Goal: Contribute content: Add original content to the website for others to see

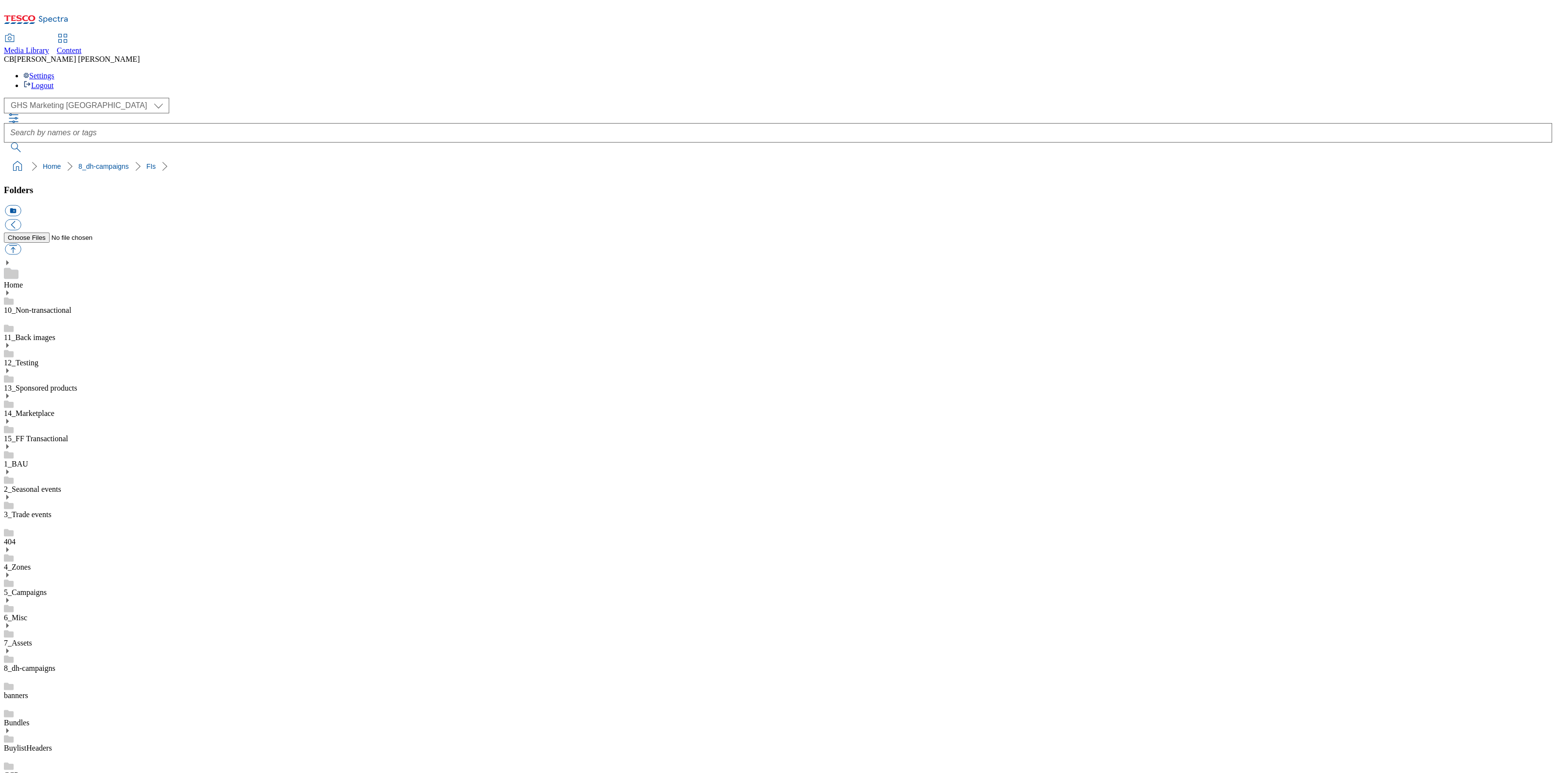
scroll to position [1, 0]
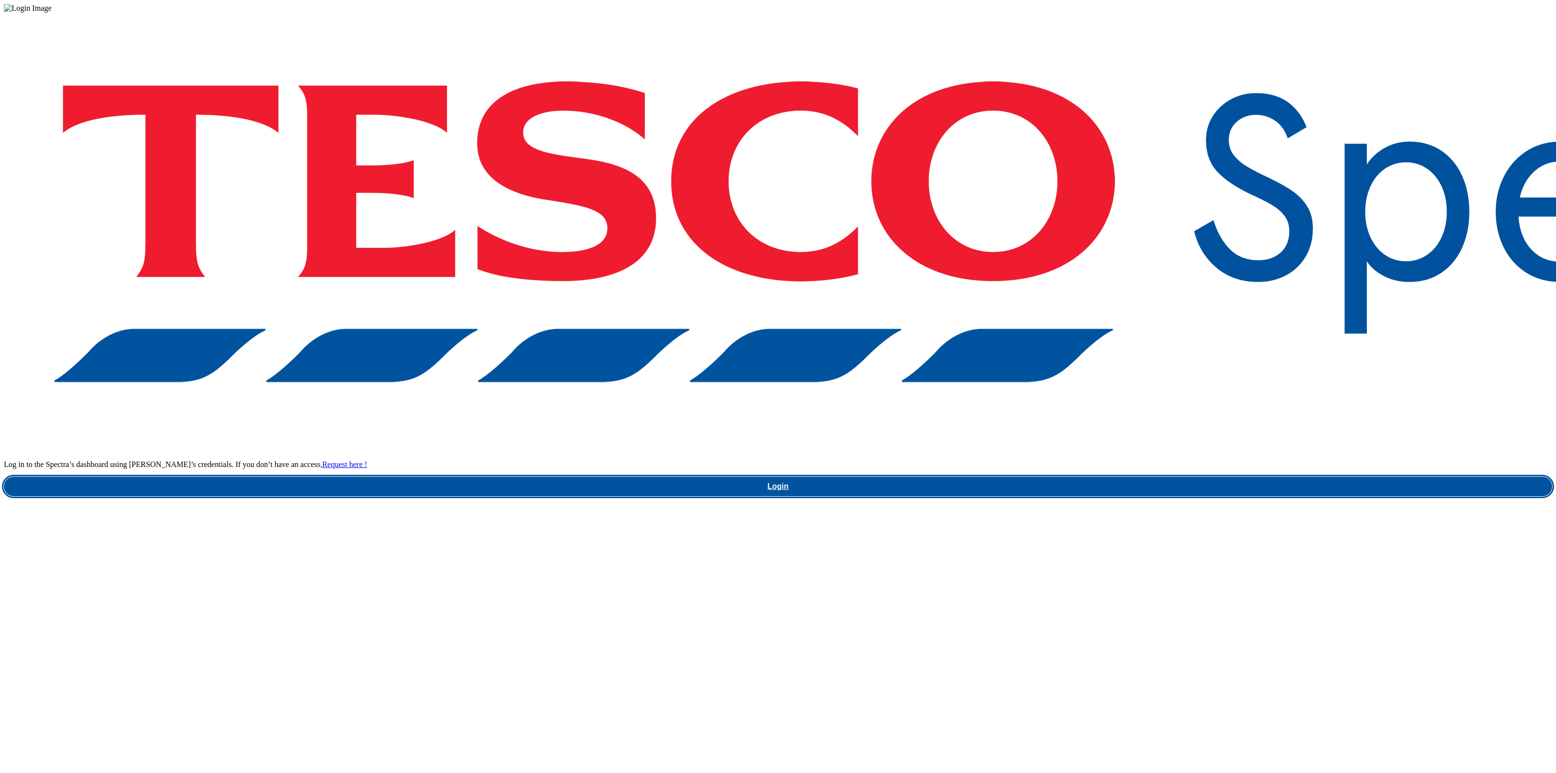
click at [1154, 477] on link "Login" at bounding box center [778, 486] width 1549 height 19
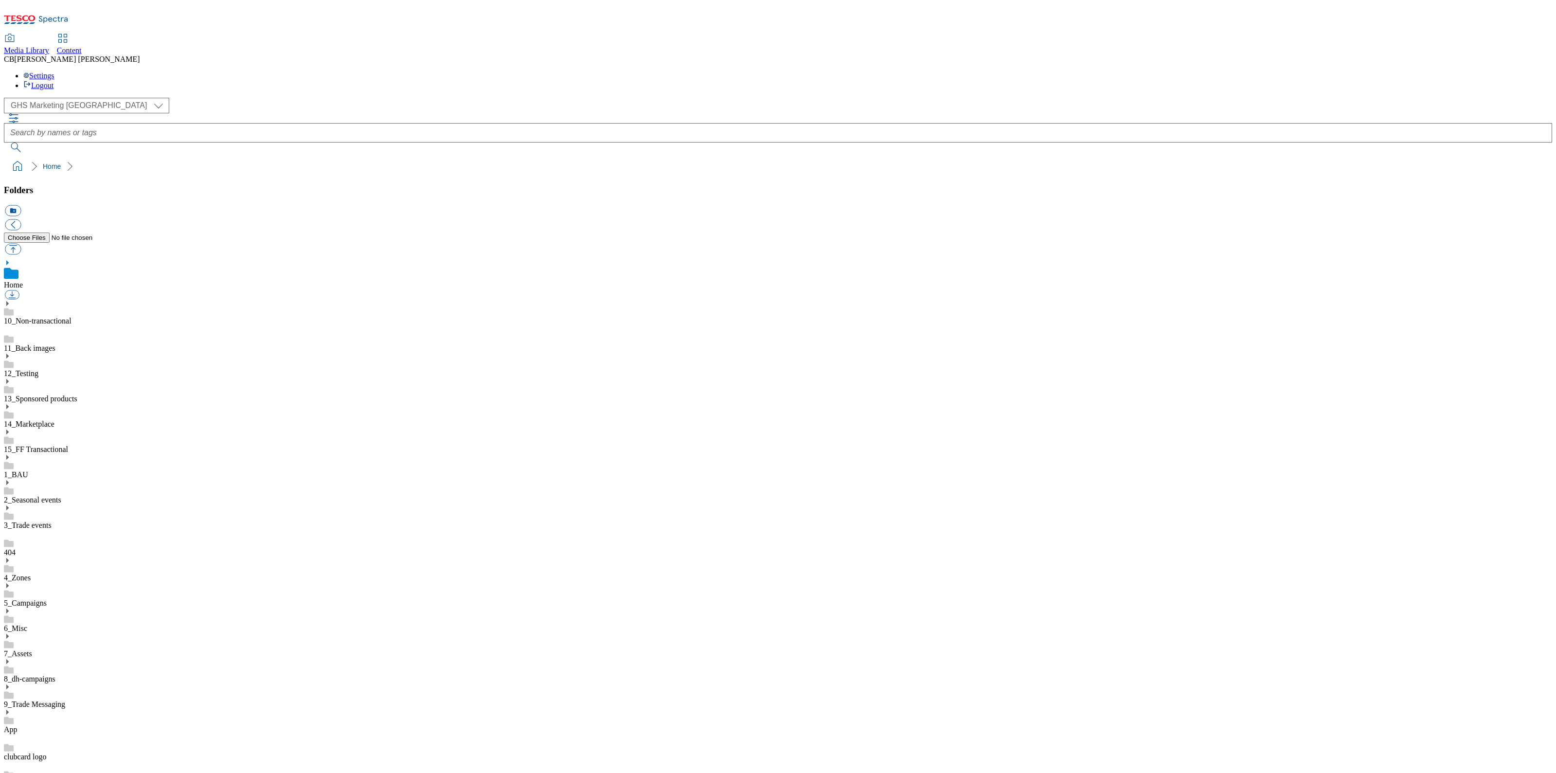
click at [11, 658] on icon at bounding box center [7, 661] width 7 height 7
click at [21, 244] on button "button" at bounding box center [13, 249] width 16 height 11
type input "C:\fakepath\1757078987451-ad541623_Jack_Daniels_LegoBrand_2560x320_V2.jpg"
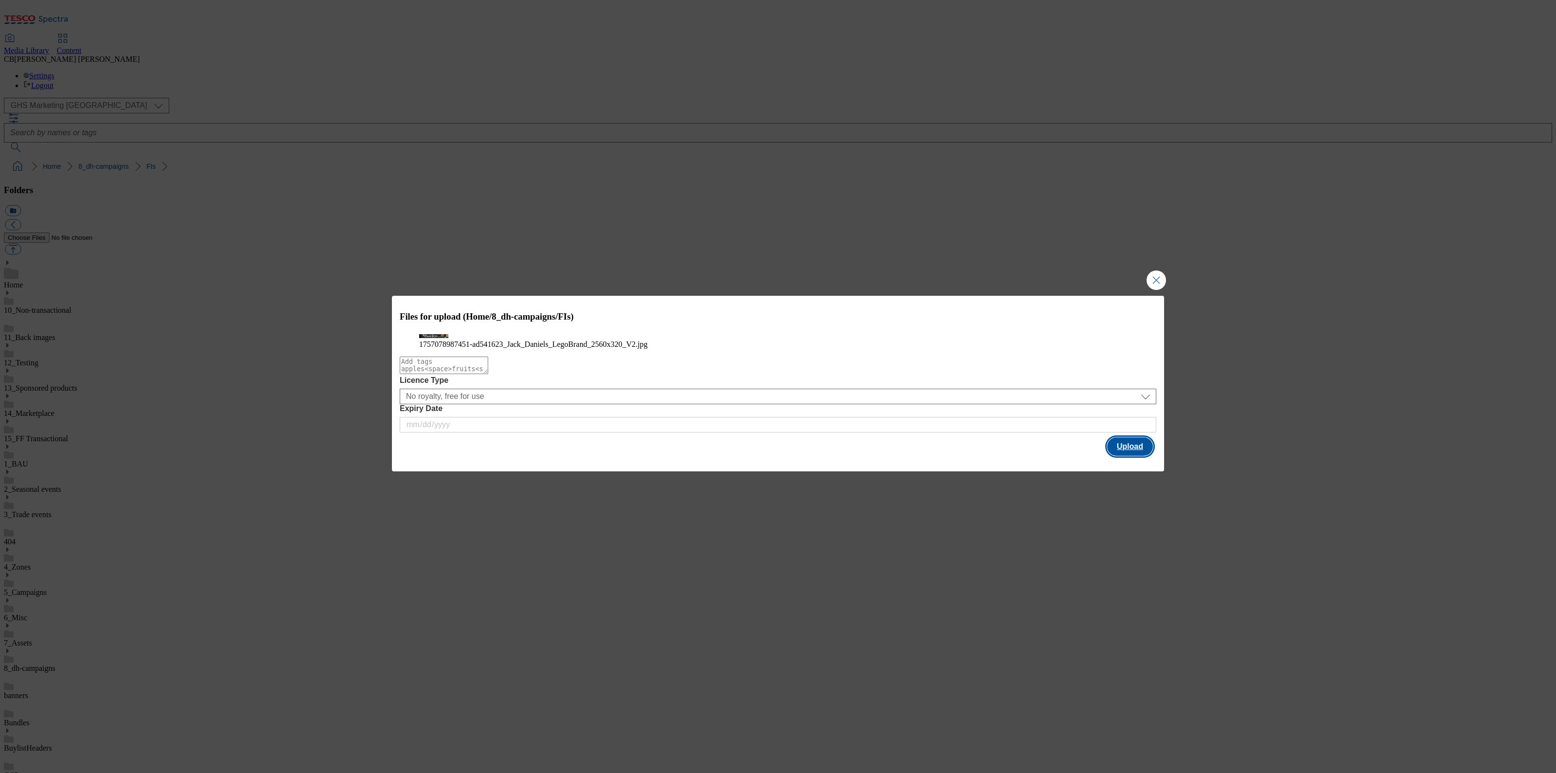
click at [1141, 456] on button "Upload" at bounding box center [1130, 446] width 46 height 18
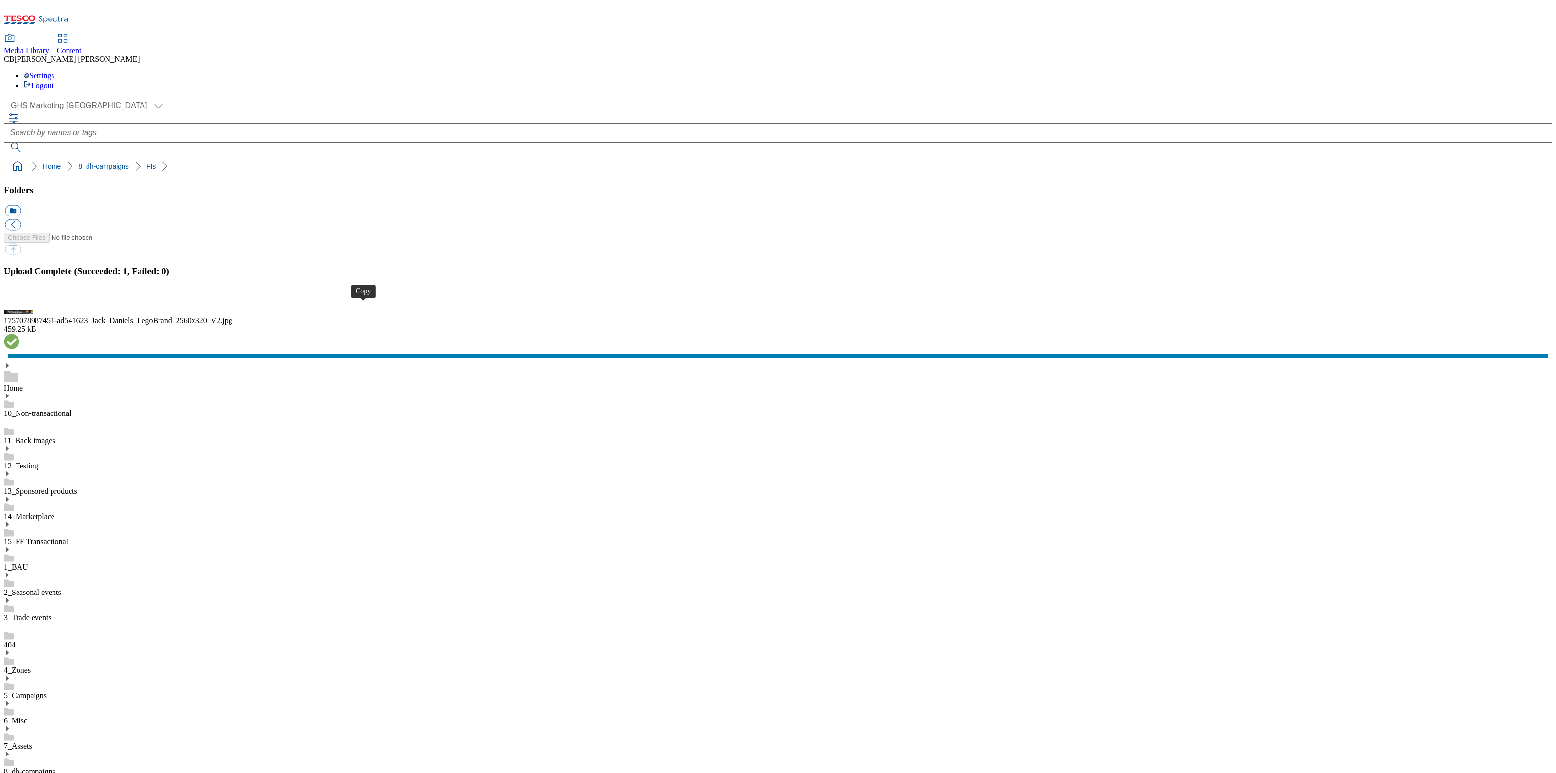
click at [19, 306] on button "button" at bounding box center [12, 301] width 15 height 9
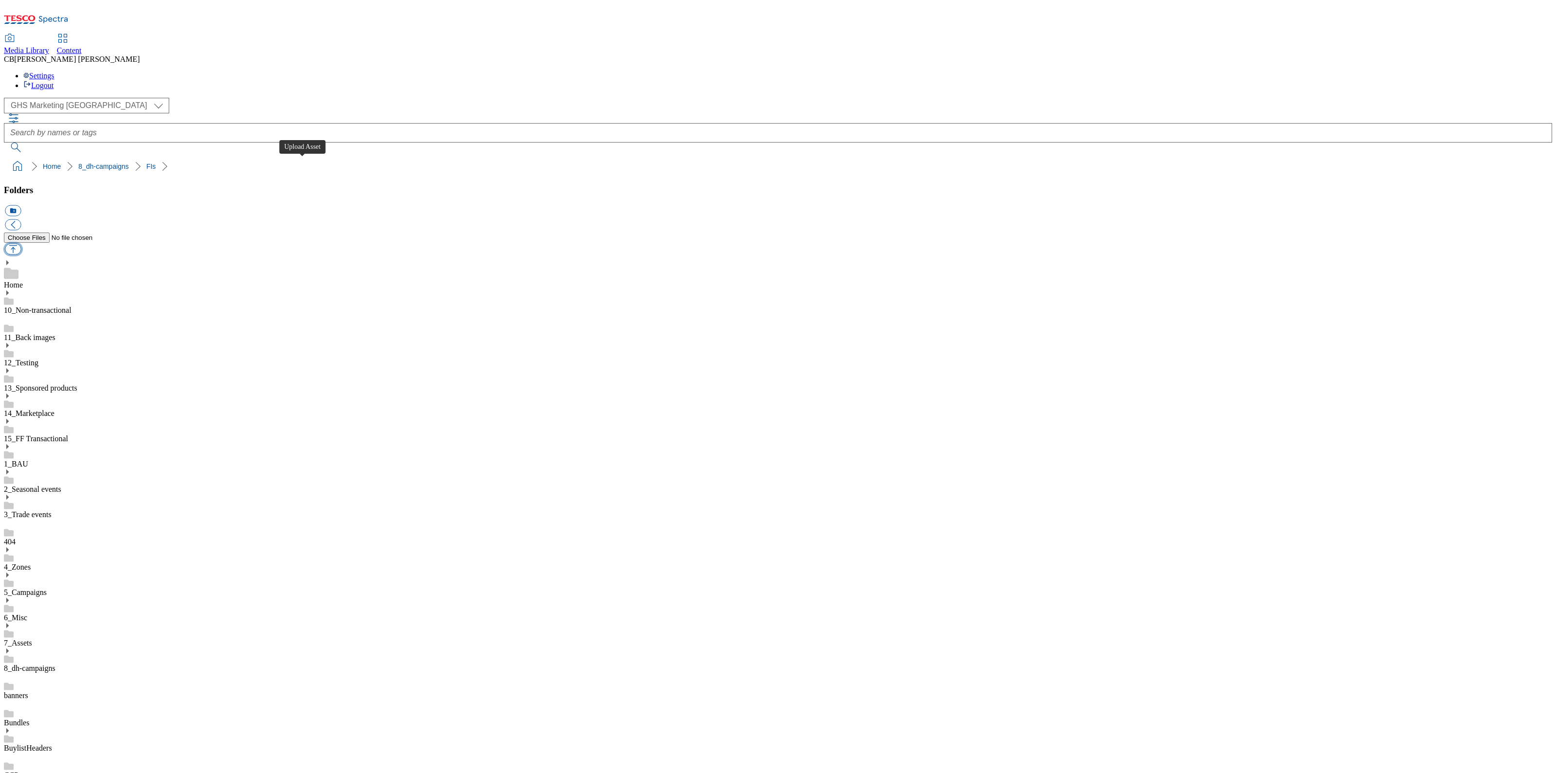
click at [21, 244] on button "button" at bounding box center [13, 249] width 16 height 11
type input "C:\fakepath\1757408085284-ad541219_Quality_Street_LegoBrand_2560x320_V1.jpg"
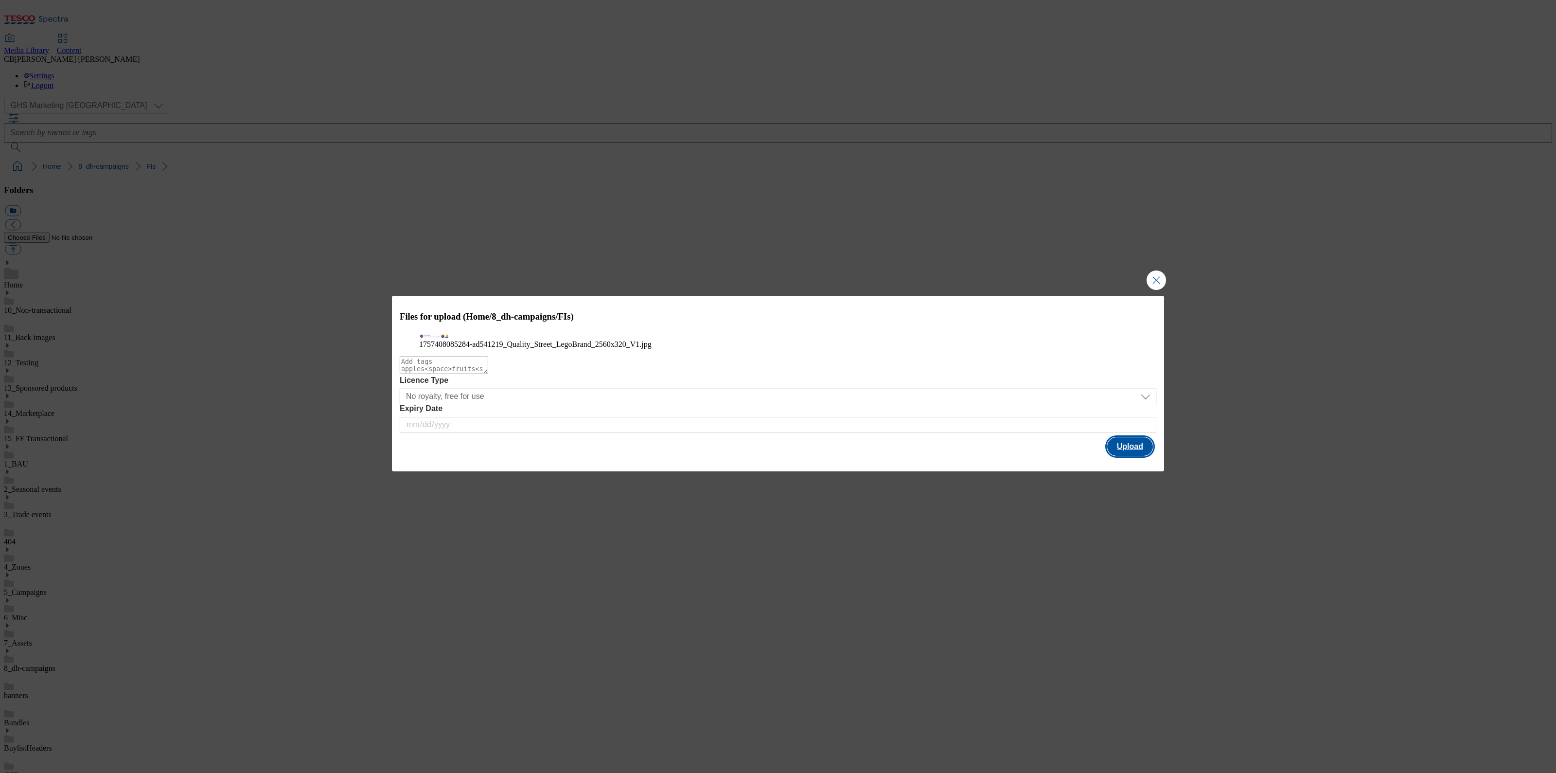
click at [1141, 456] on button "Upload" at bounding box center [1130, 446] width 46 height 18
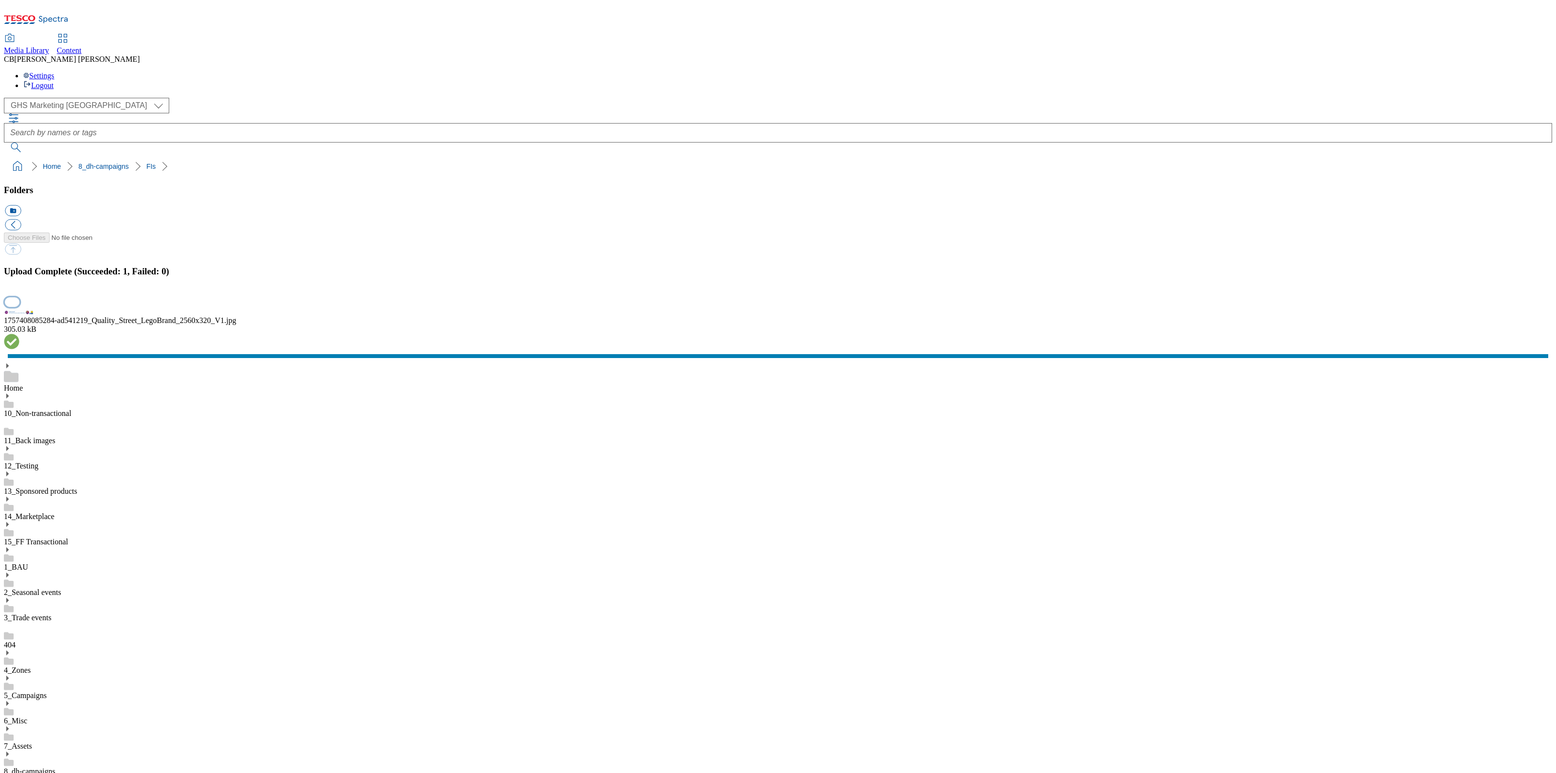
click at [19, 306] on button "button" at bounding box center [12, 301] width 15 height 9
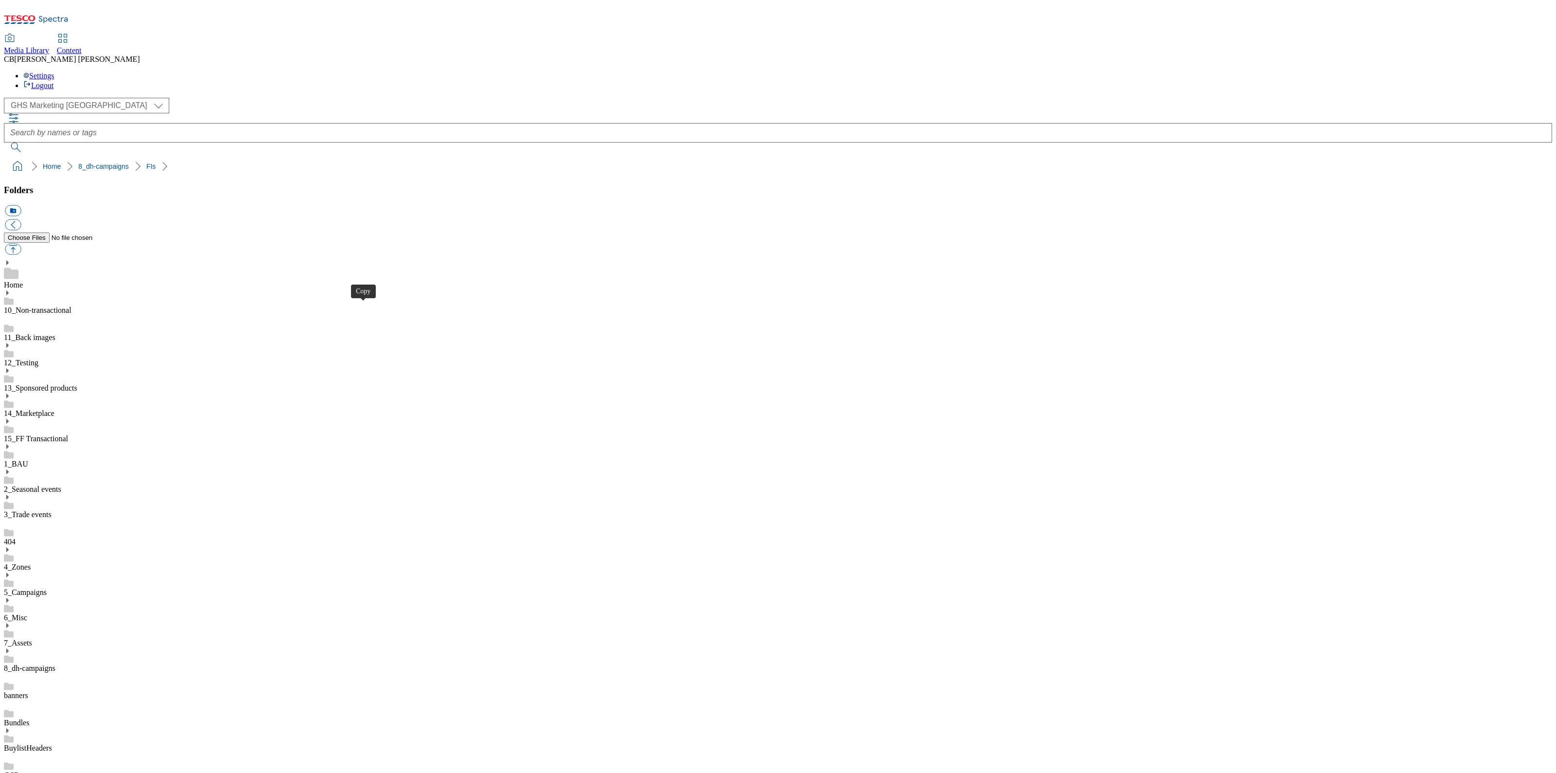
click at [11, 647] on icon at bounding box center [7, 650] width 7 height 7
click at [102, 738] on div "BuylistHeaders" at bounding box center [778, 750] width 1549 height 25
click at [21, 244] on button "button" at bounding box center [13, 249] width 16 height 11
type input "C:\fakepath\1755604963055-ad541474_CocaCola_LegoBrand_H_1184x333_V1.jpg"
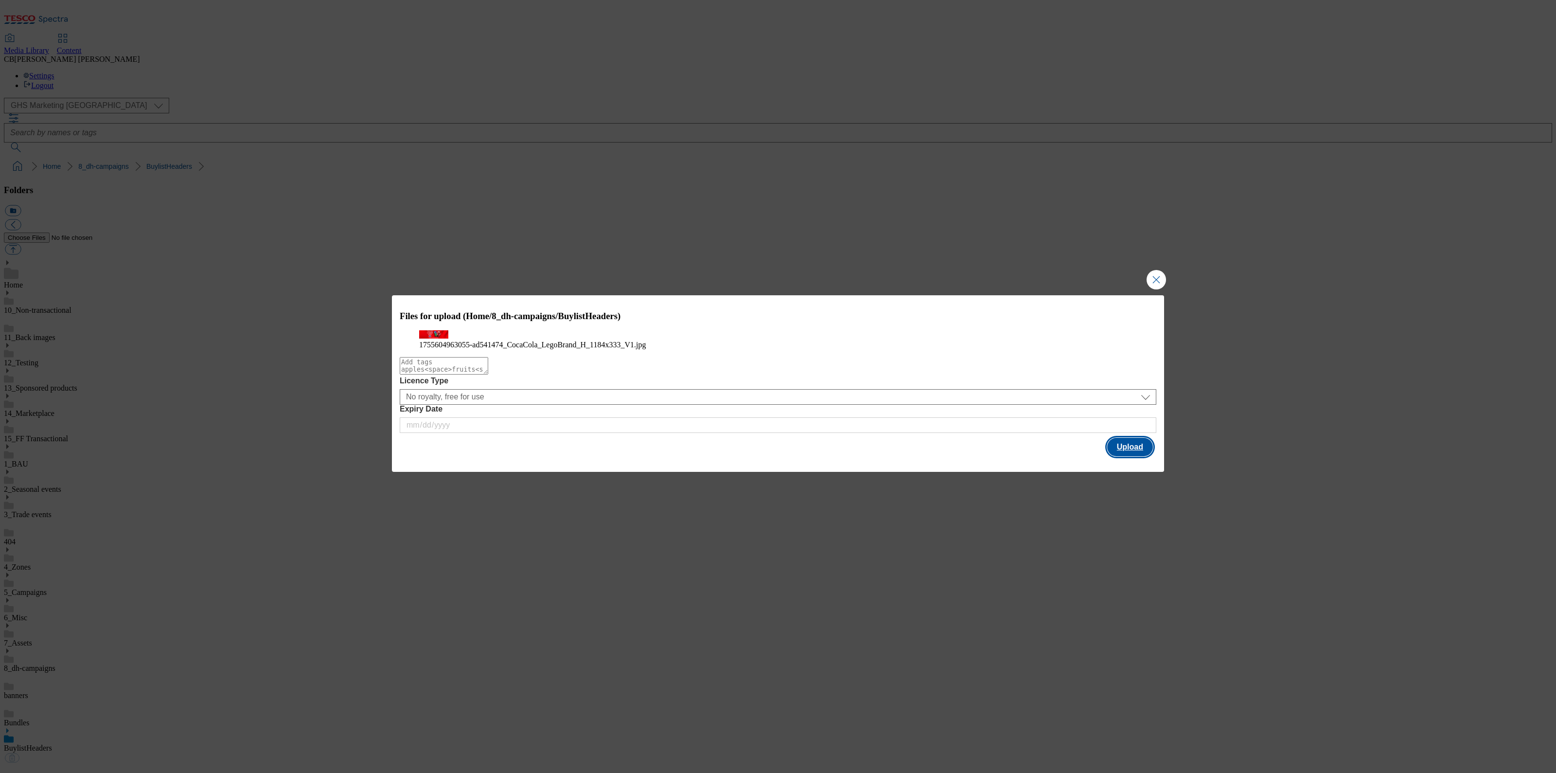
click at [1128, 456] on button "Upload" at bounding box center [1130, 447] width 46 height 18
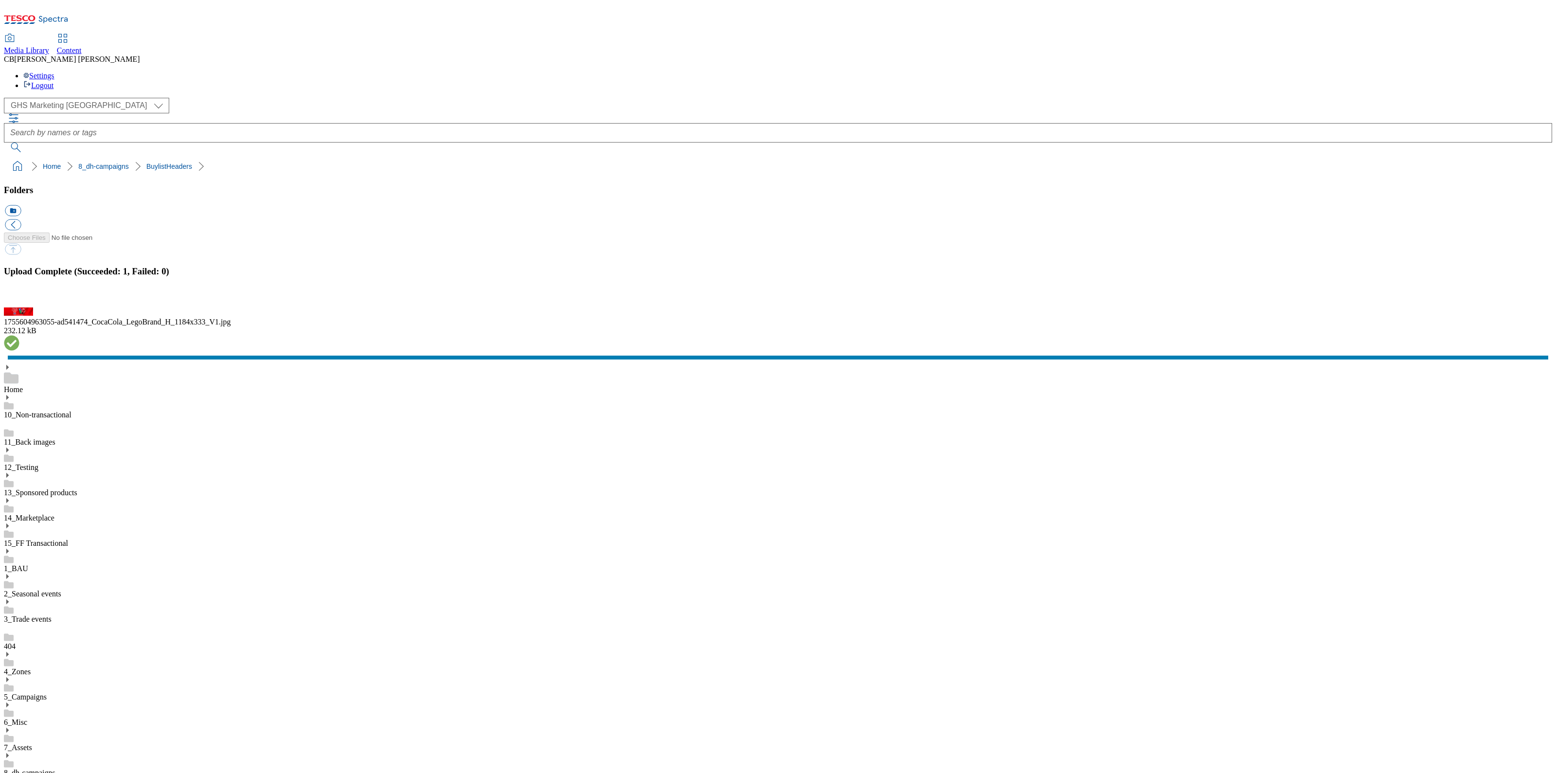
drag, startPoint x: 78, startPoint y: 578, endPoint x: 82, endPoint y: 571, distance: 7.8
click at [19, 306] on button "button" at bounding box center [12, 301] width 15 height 9
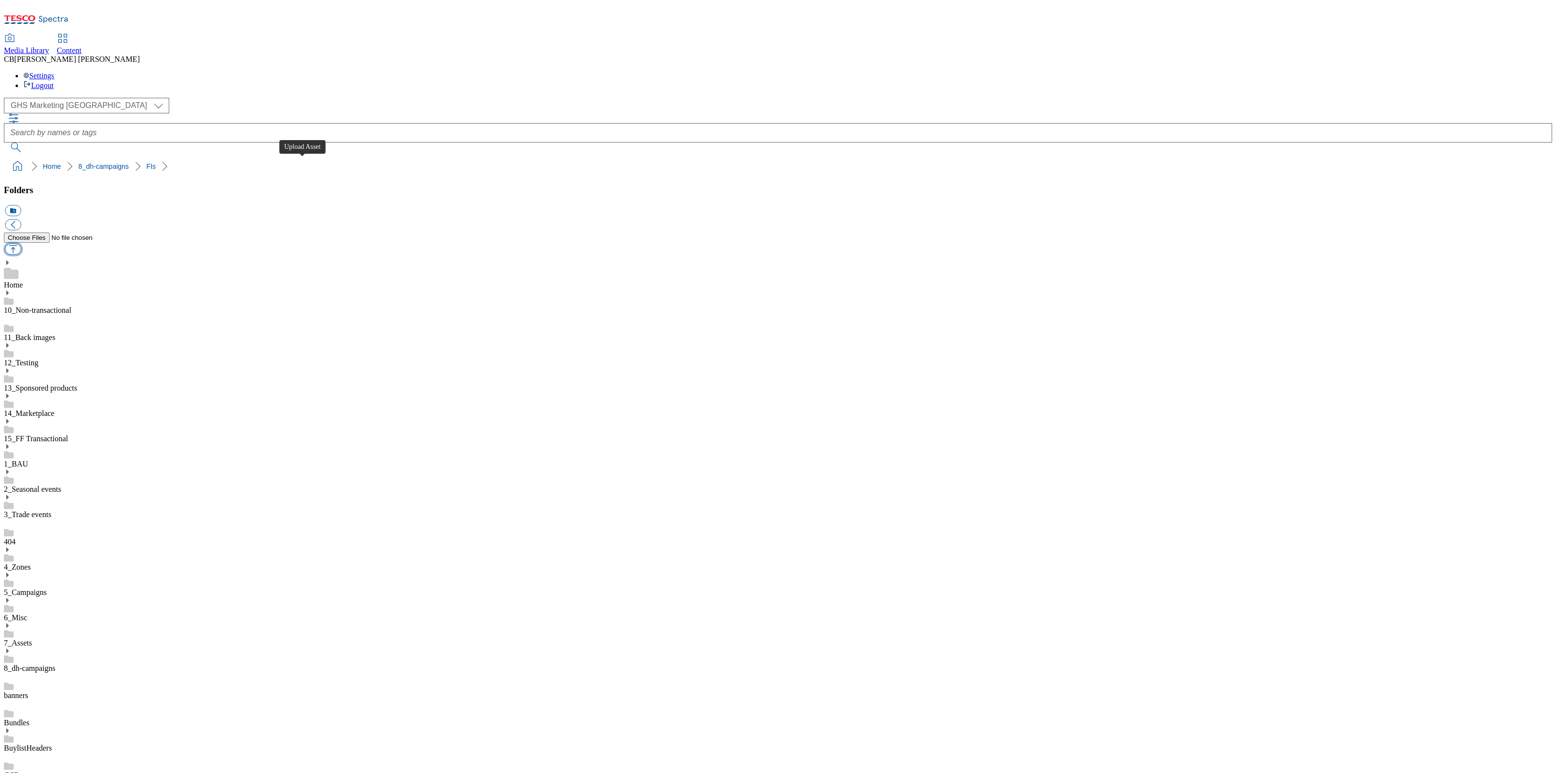
click at [21, 244] on button "button" at bounding box center [13, 249] width 16 height 11
type input "C:\fakepath\1755604963055-ad541474_CocaCola_LegoBrand_2560x320_V1.jpg"
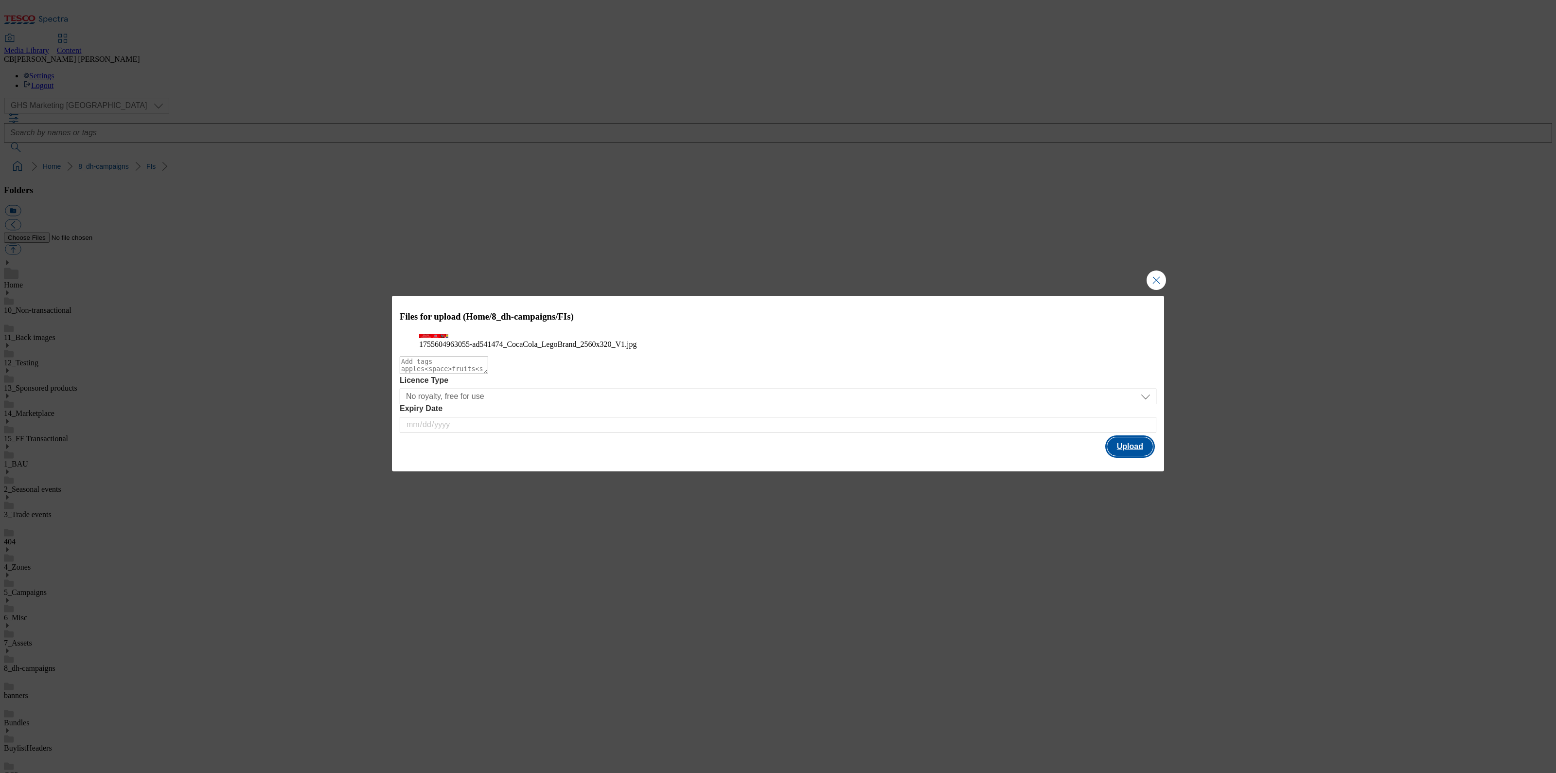
drag, startPoint x: 1142, startPoint y: 470, endPoint x: 1128, endPoint y: 465, distance: 14.0
click at [1140, 456] on button "Upload" at bounding box center [1130, 446] width 46 height 18
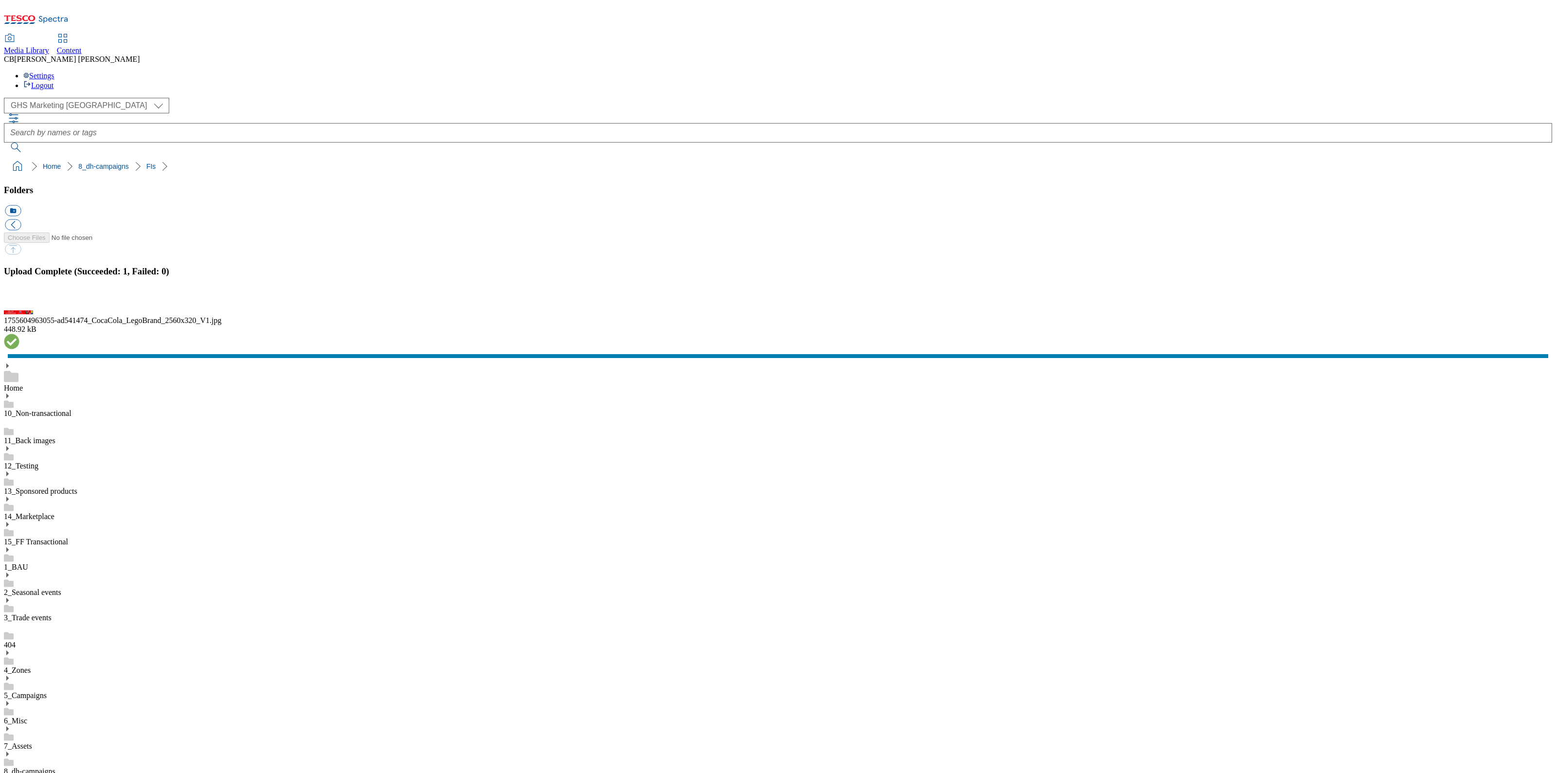
drag, startPoint x: 161, startPoint y: 575, endPoint x: 161, endPoint y: 566, distance: 9.3
click at [19, 306] on button "button" at bounding box center [12, 301] width 15 height 9
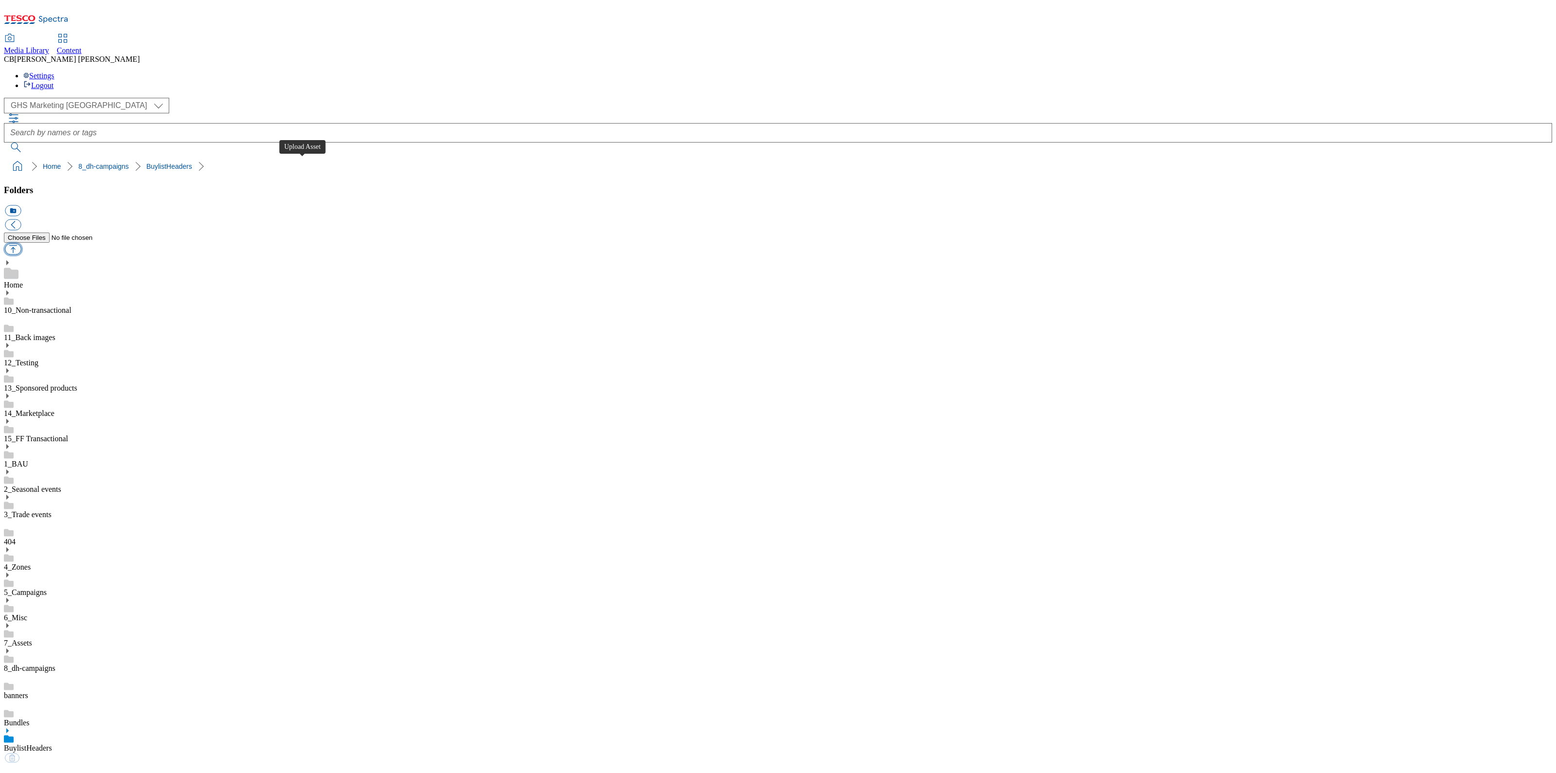
click at [21, 244] on button "button" at bounding box center [13, 249] width 16 height 11
type input "C:\fakepath\1757397737272-ad541859_Cheetos_Sweet_Spicy_LegoBrand Header_H_1184x…"
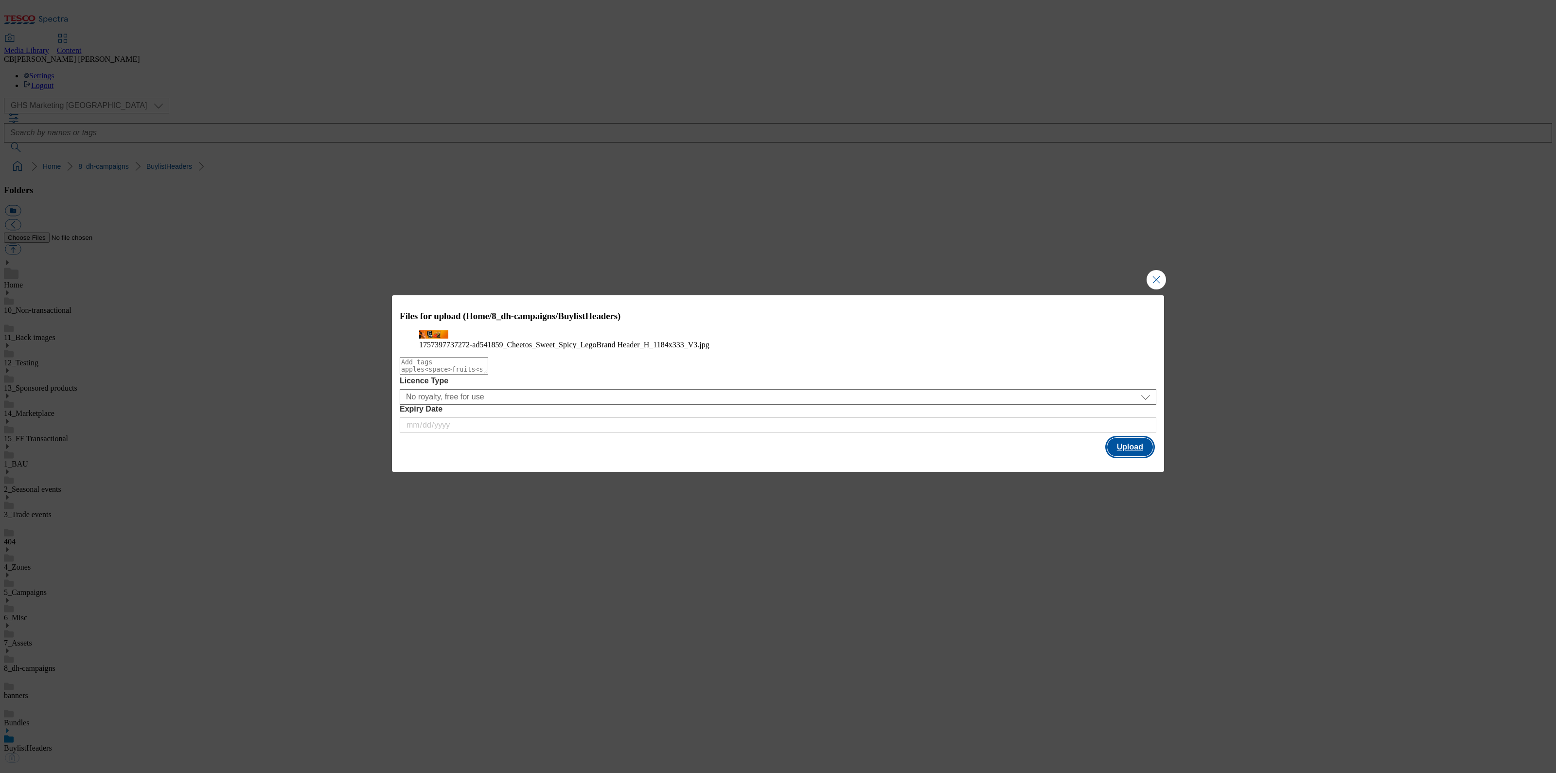
click at [1134, 456] on button "Upload" at bounding box center [1130, 447] width 46 height 18
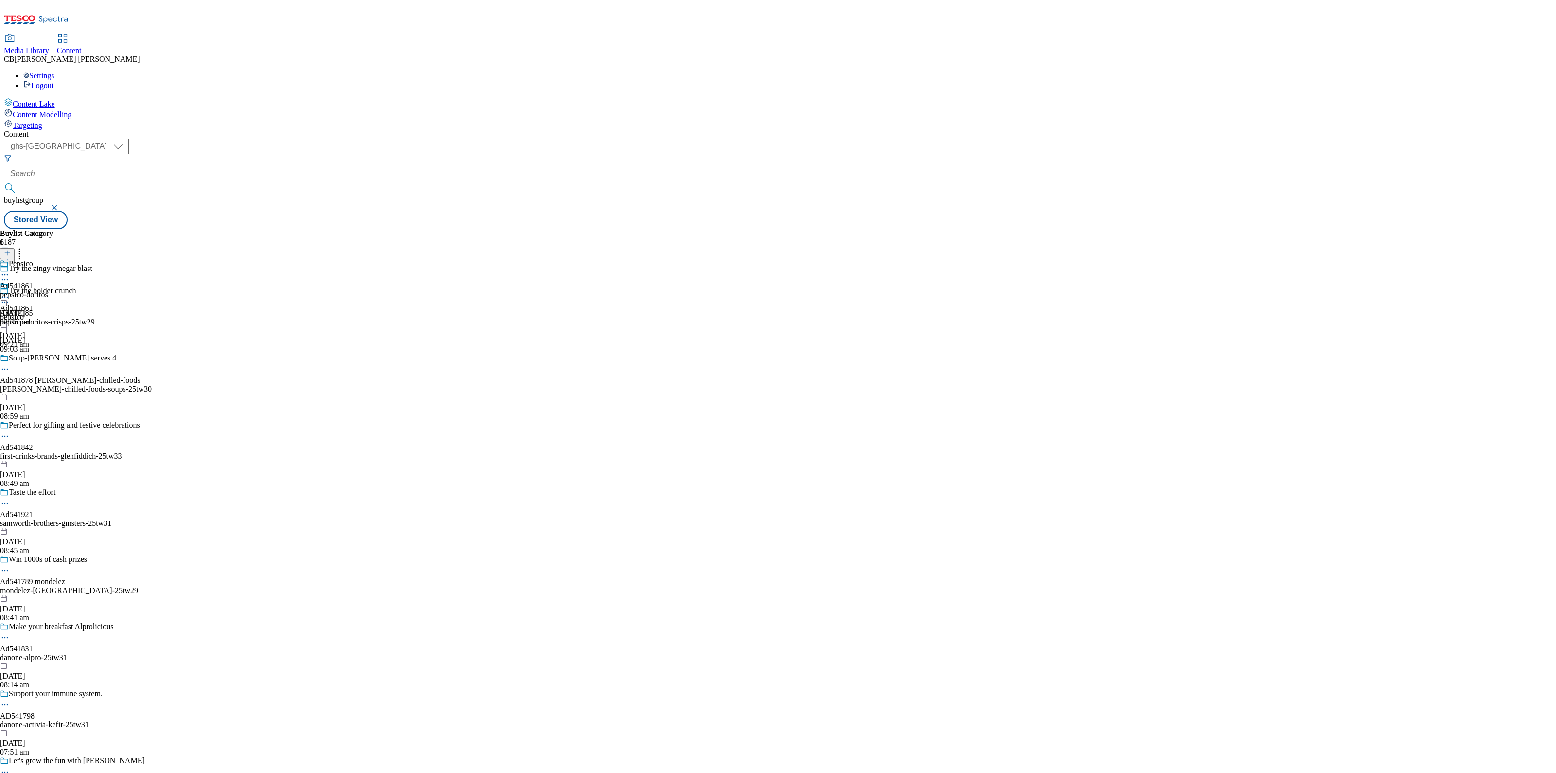
select select "ghs-[GEOGRAPHIC_DATA]"
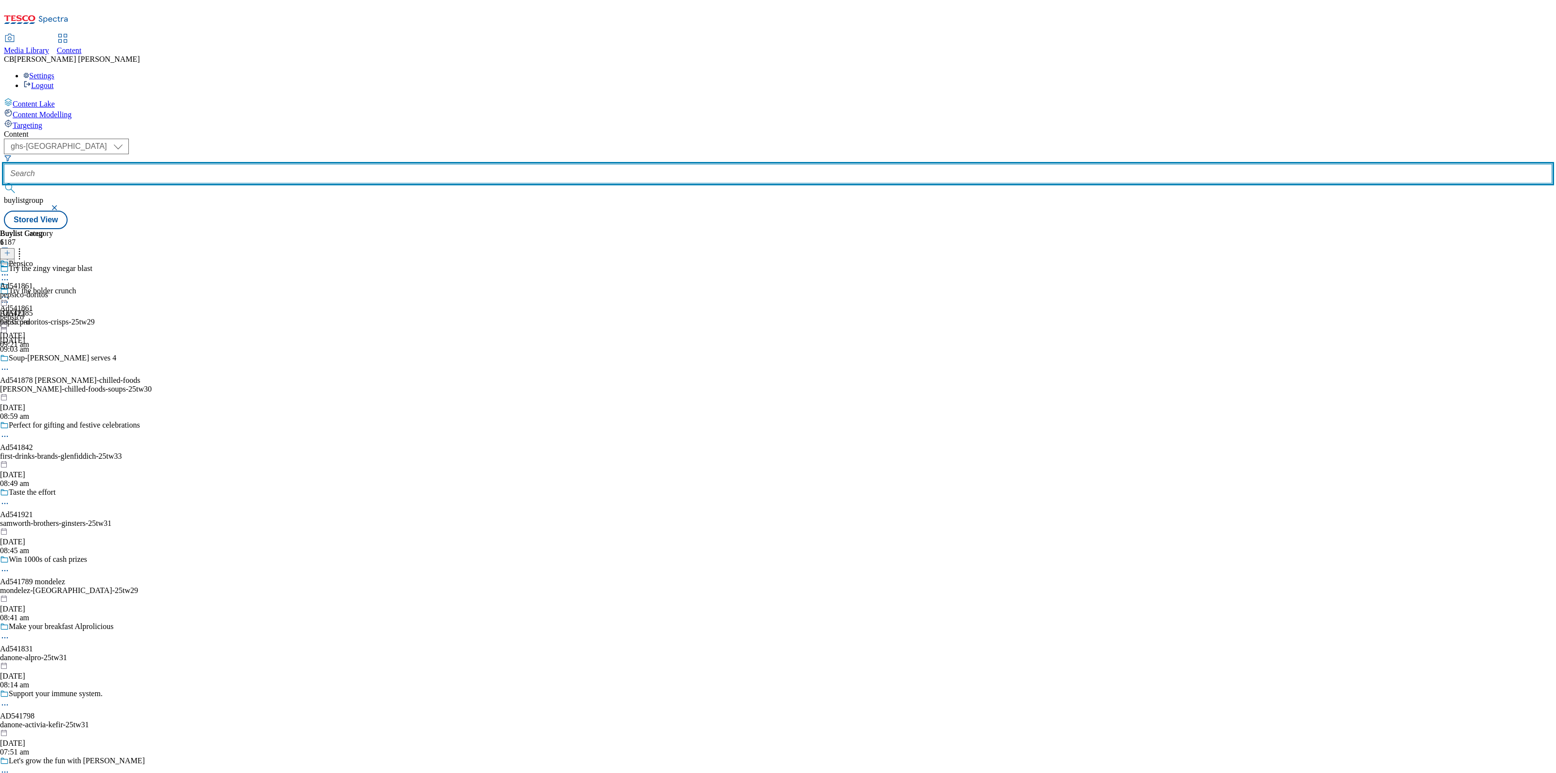
click at [238, 164] on input "text" at bounding box center [778, 173] width 1549 height 19
paste input "pepsico-cheetos-25wt29"
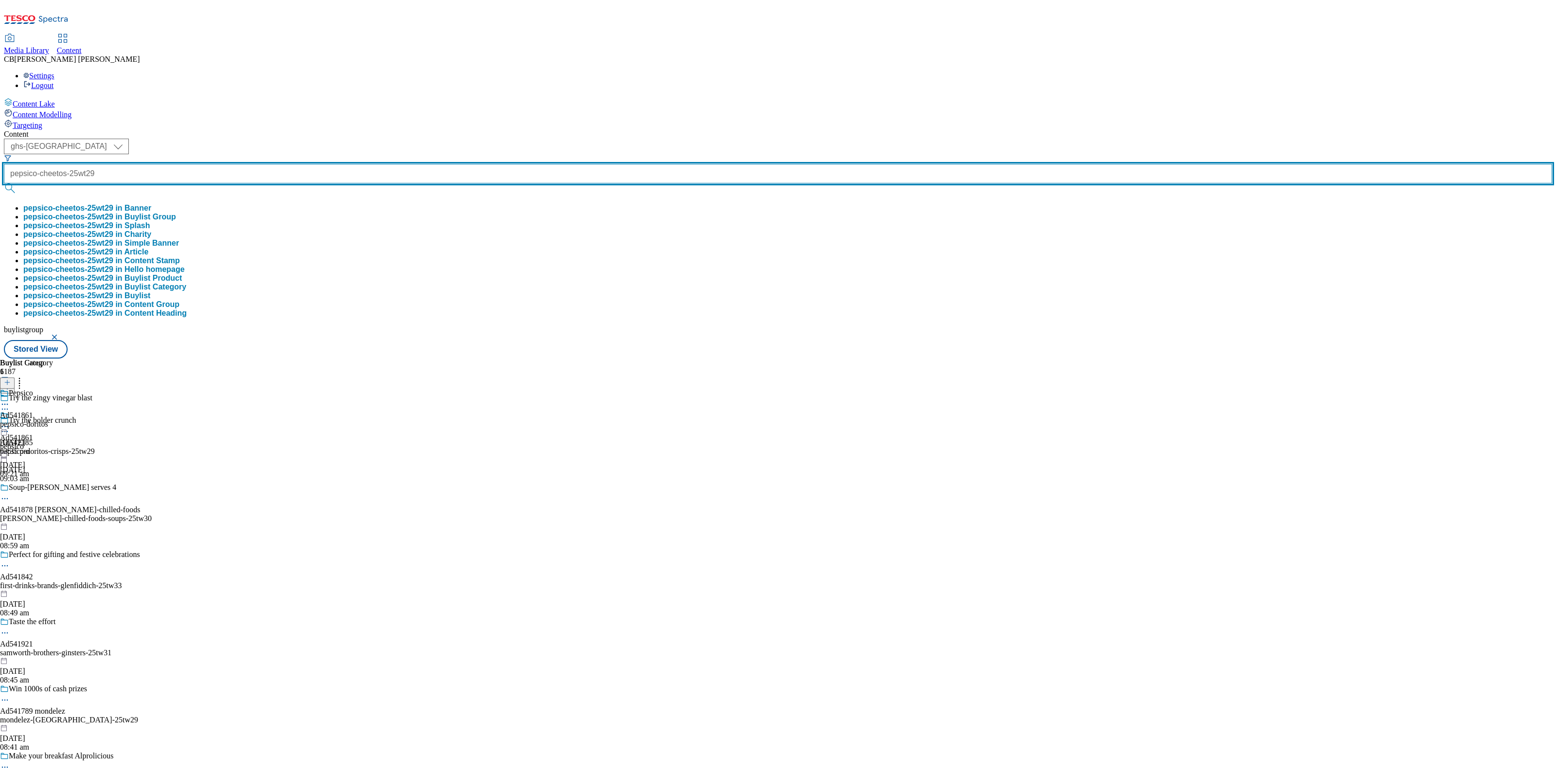
scroll to position [0, 4]
type input "pepsico-cheetos-25wt29"
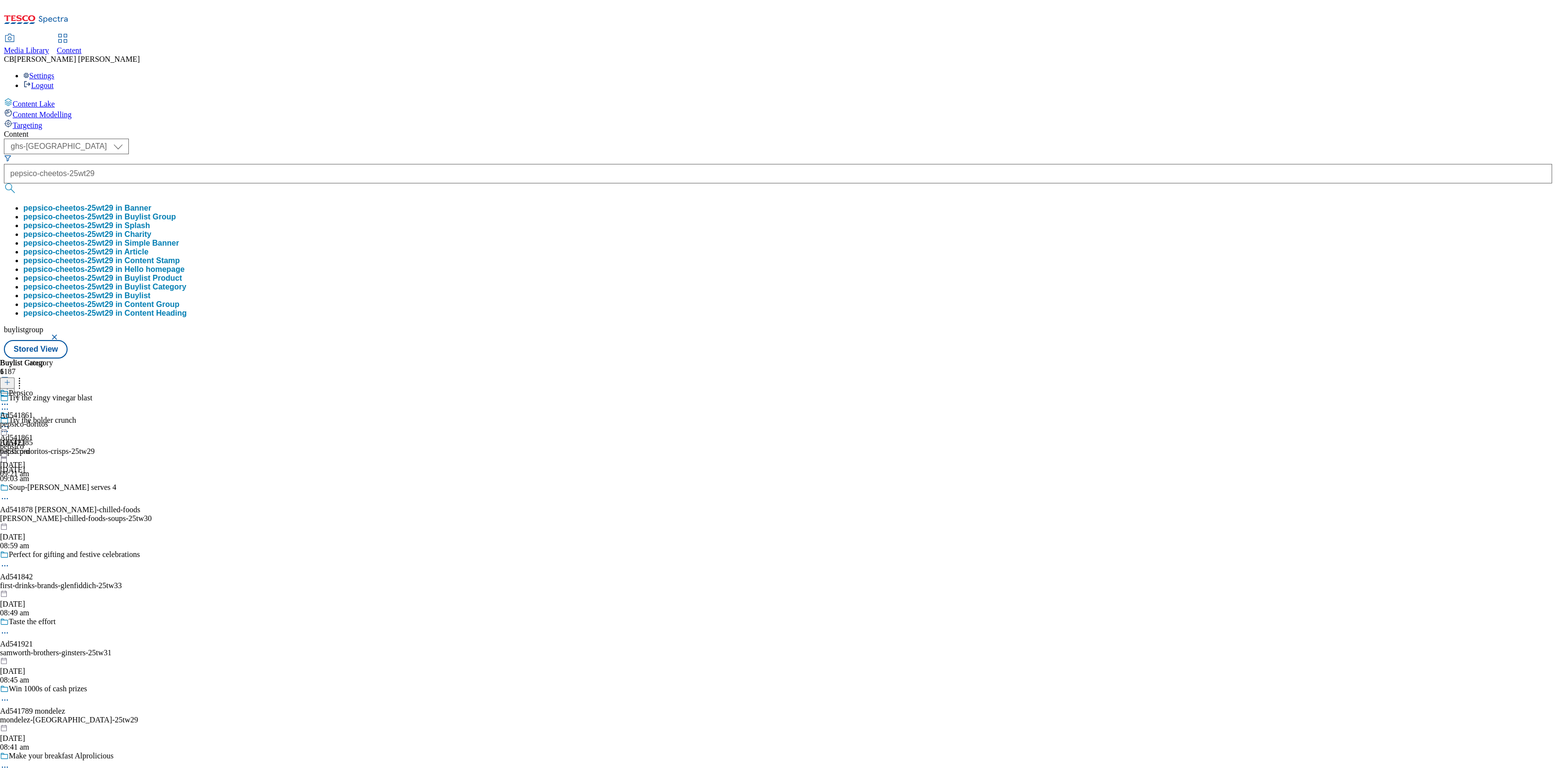
click at [176, 213] on button "pepsico-cheetos-25wt29 in Buylist Group" at bounding box center [99, 217] width 153 height 9
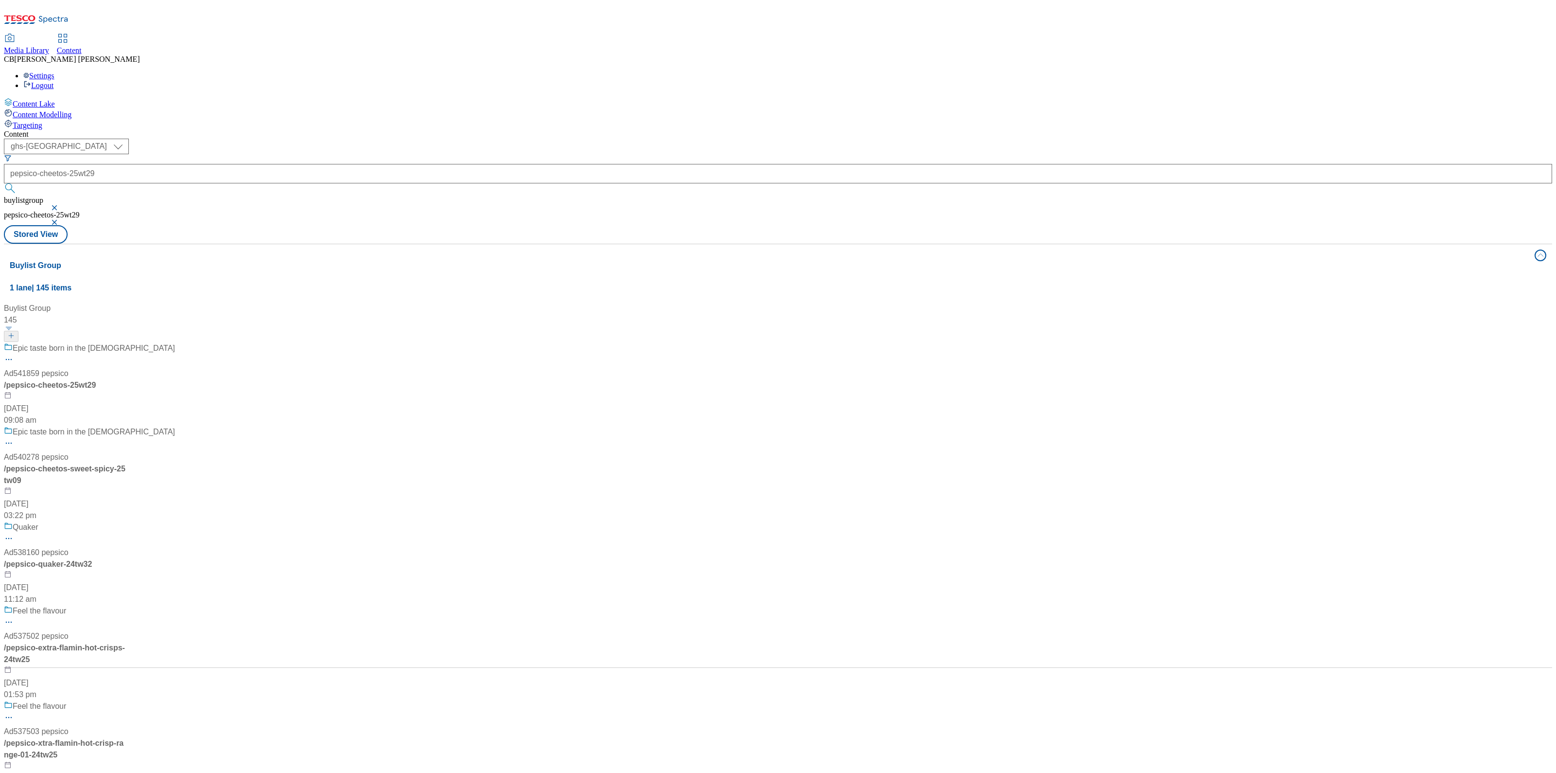
click at [175, 342] on div "Epic taste born in the USA Ad541859 pepsico / pepsico-cheetos-25wt29 29 Aug 202…" at bounding box center [89, 384] width 171 height 84
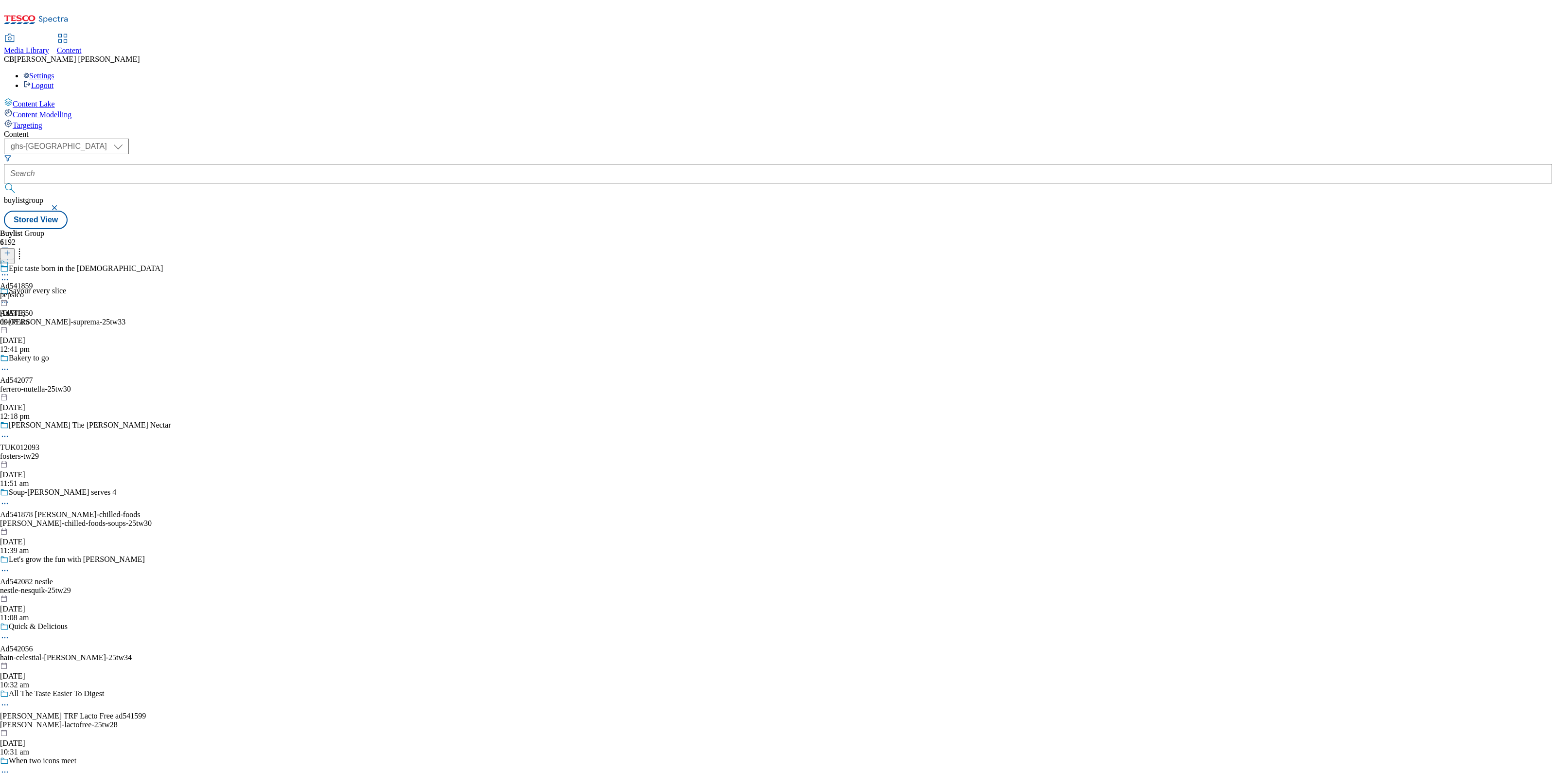
click at [8, 274] on circle at bounding box center [7, 274] width 1 height 1
click at [45, 289] on button "Edit" at bounding box center [32, 294] width 26 height 11
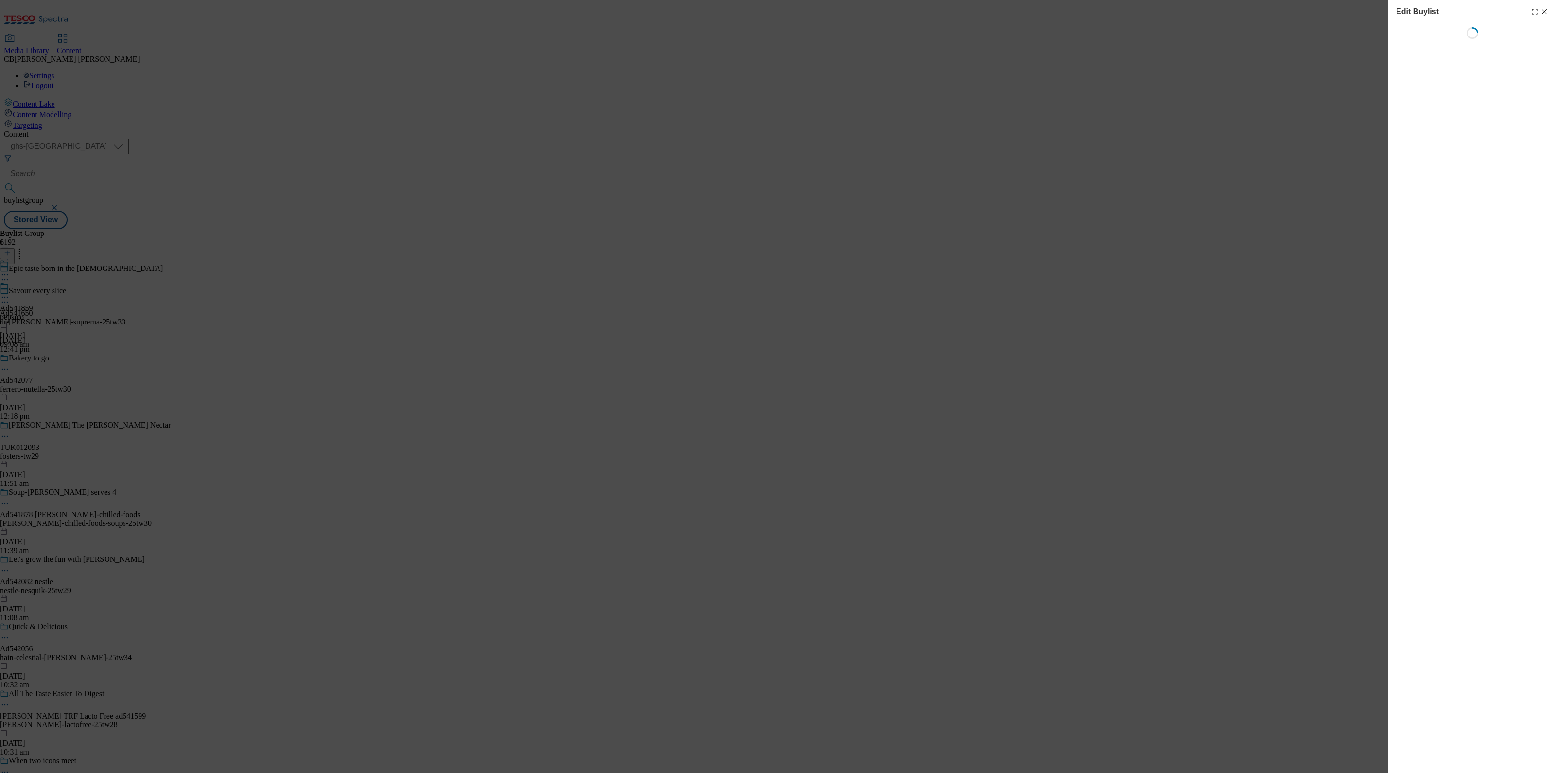
select select "tactical"
select select "supplier funded short term 1-3 weeks"
select select "dunnhumby"
select select "Banner"
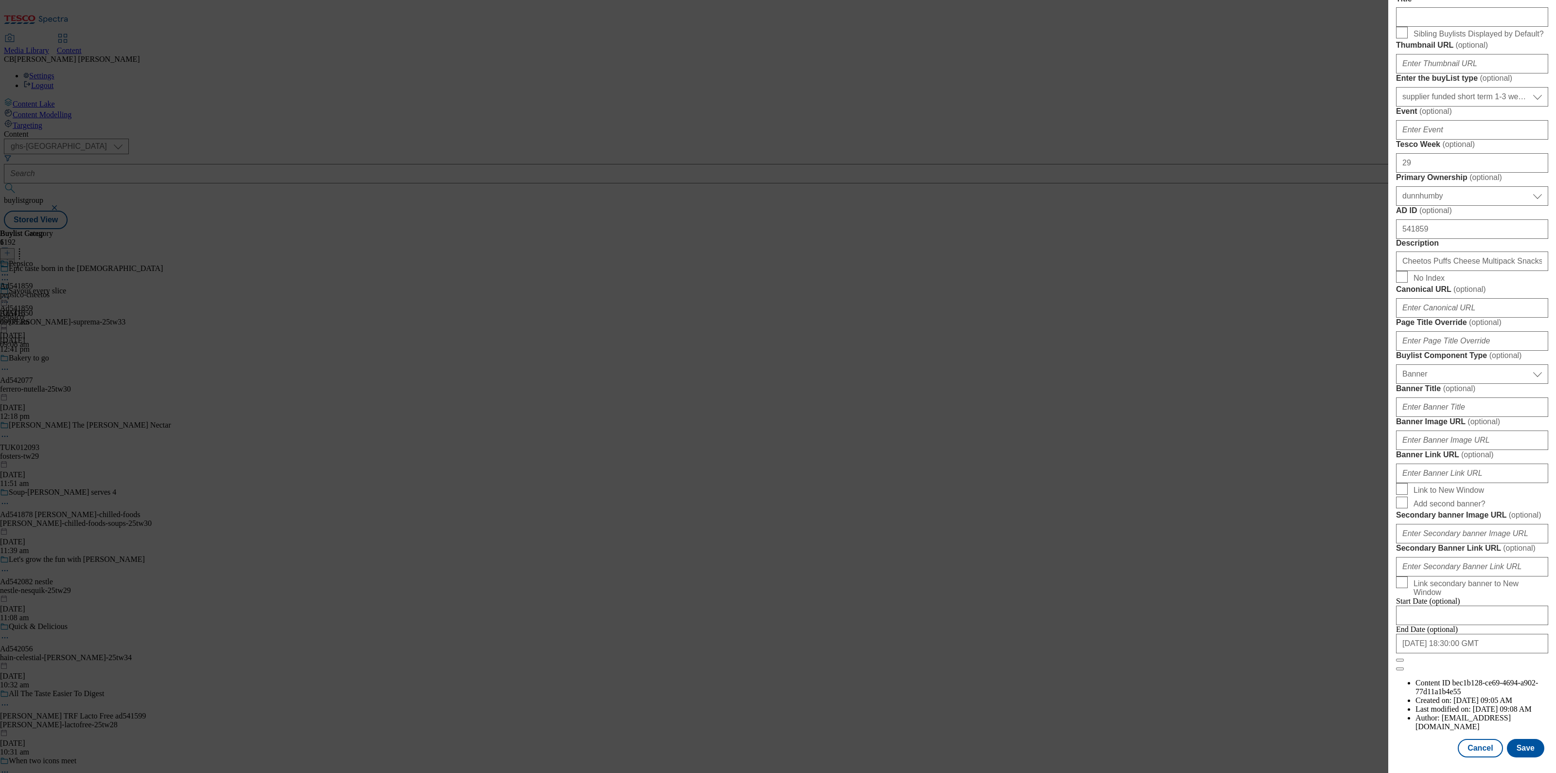
scroll to position [702, 0]
click at [1471, 430] on input "Banner Image URL ( optional )" at bounding box center [1472, 439] width 152 height 19
paste input "https://digitalcontent.api.tesco.com/v2/media/ghs-mktg/6065d4f2-7c42-4011-8963-…"
type input "https://digitalcontent.api.tesco.com/v2/media/ghs-mktg/6065d4f2-7c42-4011-8963-…"
click at [1511, 417] on label "Banner Image URL ( optional )" at bounding box center [1472, 422] width 152 height 10
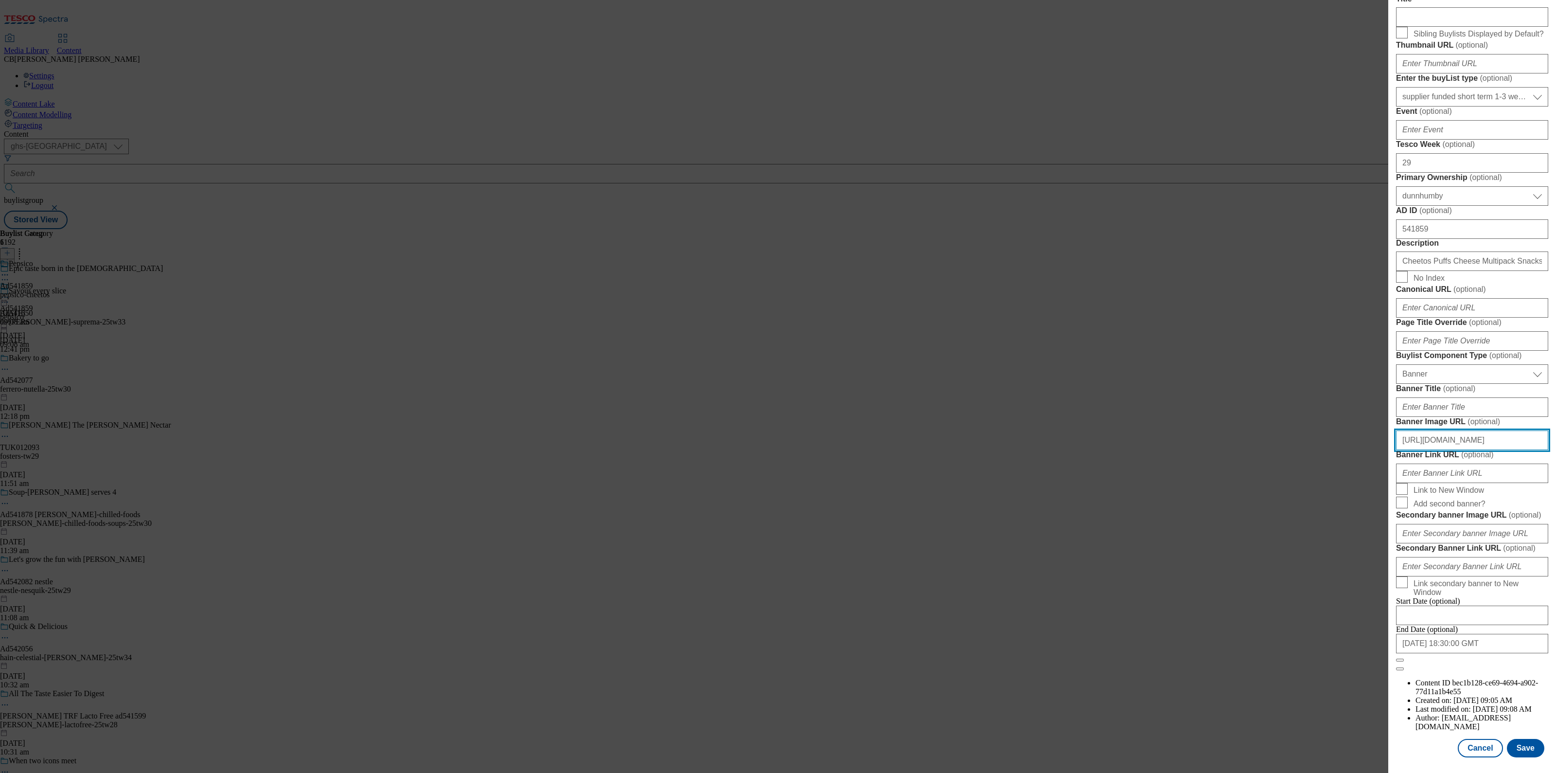
click at [1511, 430] on input "https://digitalcontent.api.tesco.com/v2/media/ghs-mktg/6065d4f2-7c42-4011-8963-…" at bounding box center [1472, 439] width 152 height 19
click at [1522, 739] on button "Save" at bounding box center [1525, 748] width 37 height 18
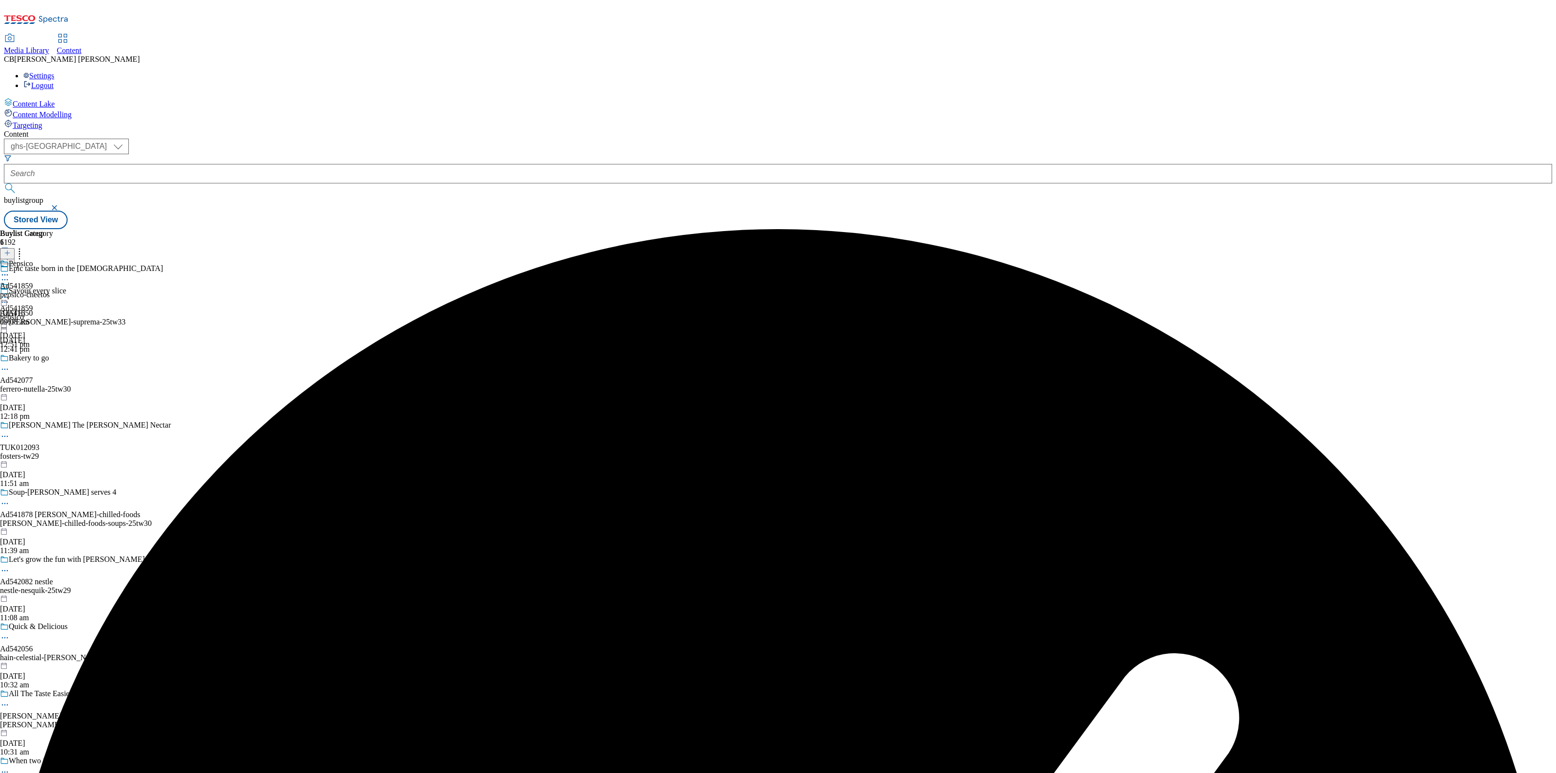
click at [10, 292] on icon at bounding box center [5, 297] width 10 height 10
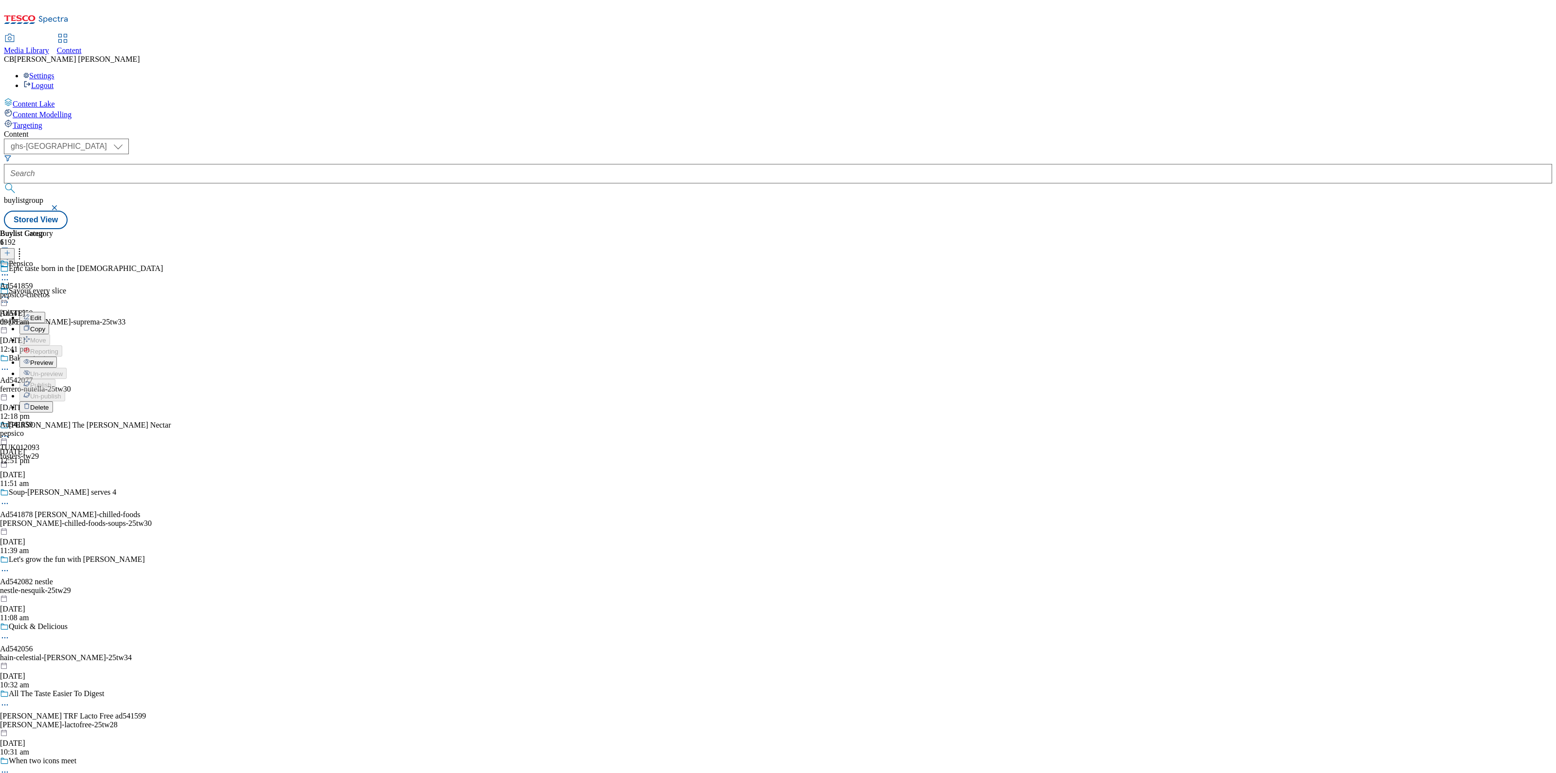
click at [53, 359] on span "Preview" at bounding box center [41, 362] width 23 height 7
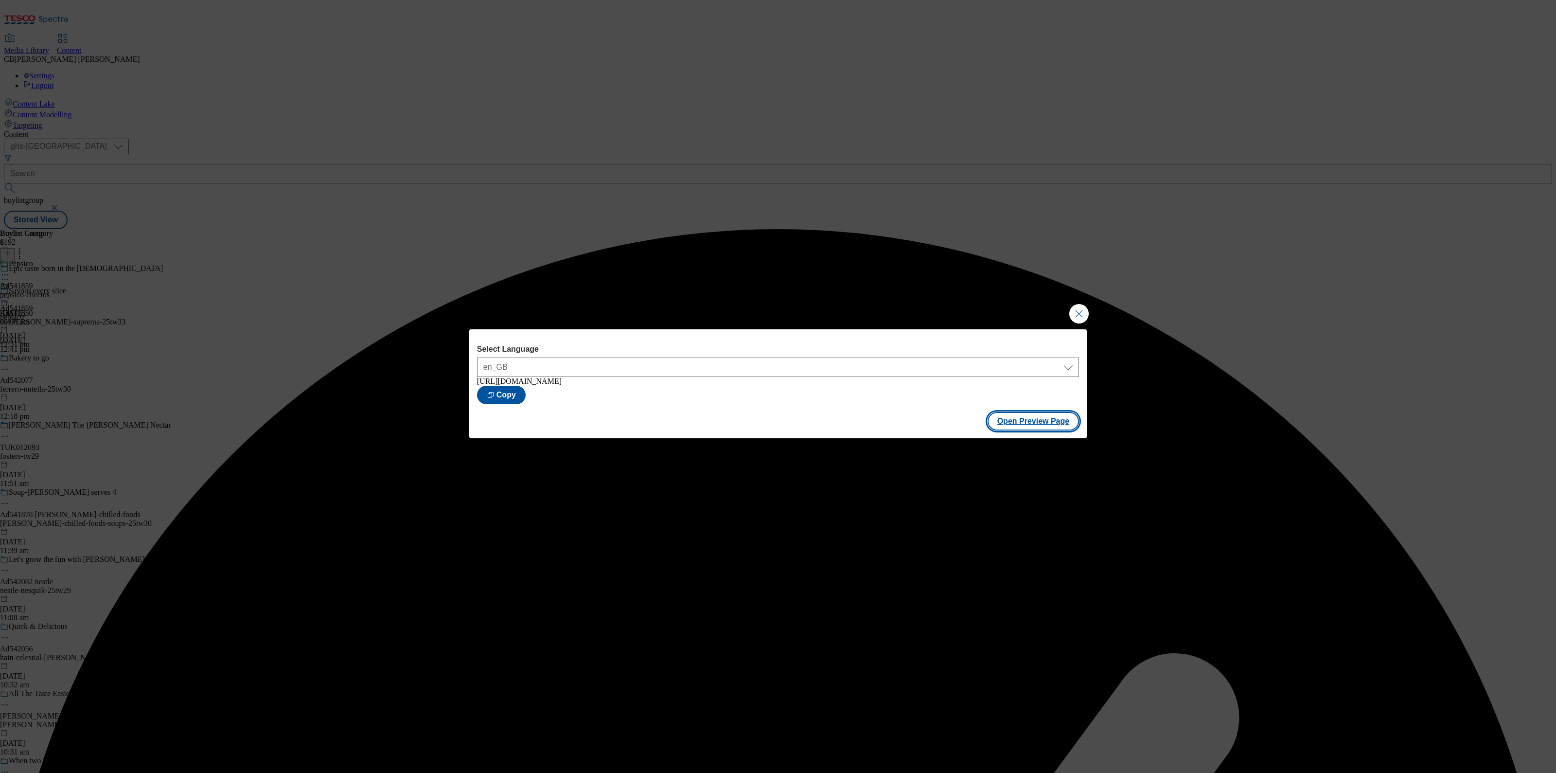
click at [1038, 427] on button "Open Preview Page" at bounding box center [1034, 421] width 92 height 18
click at [1075, 313] on button "Close Modal" at bounding box center [1079, 313] width 19 height 19
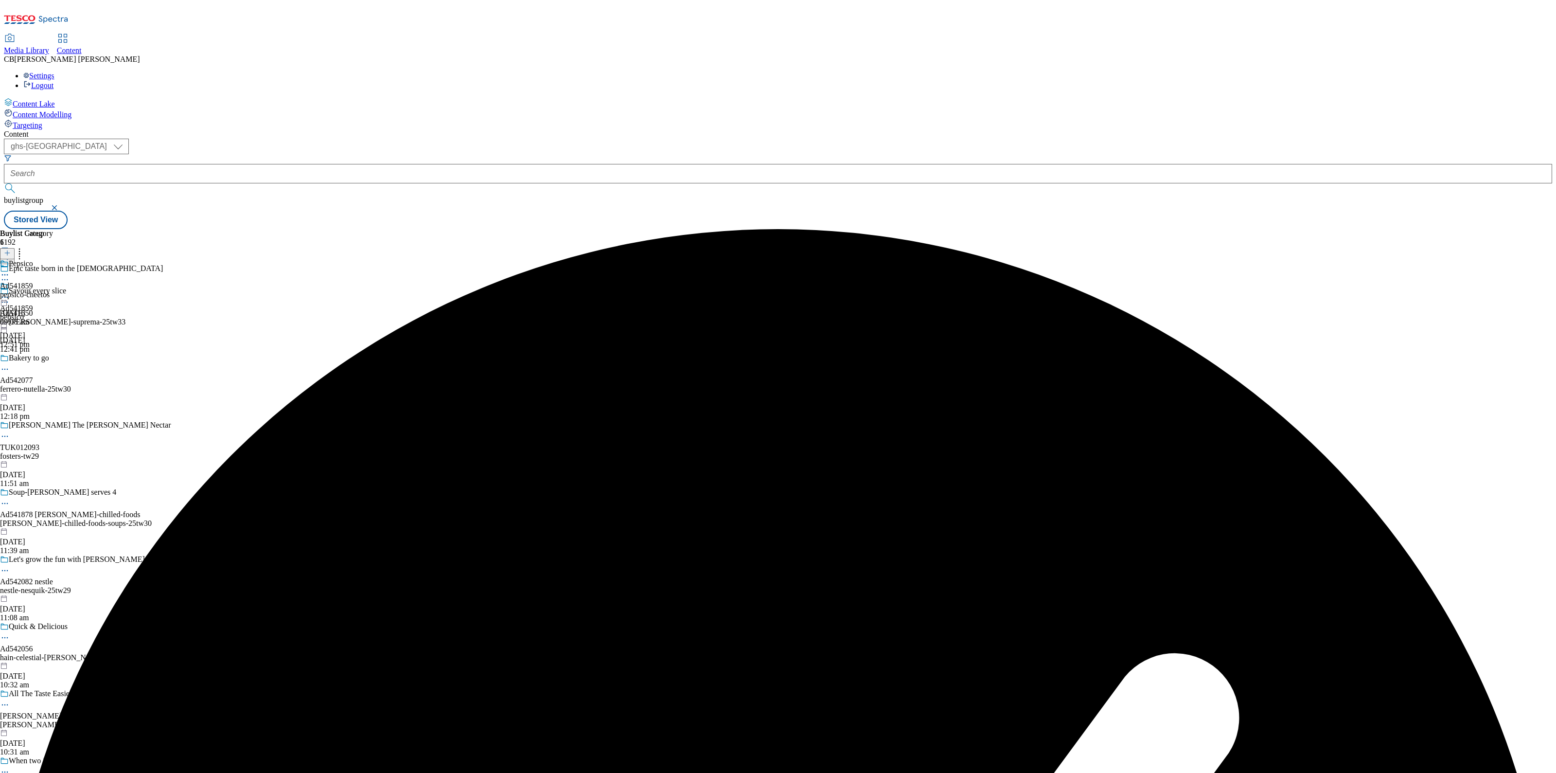
click at [10, 292] on icon at bounding box center [5, 297] width 10 height 10
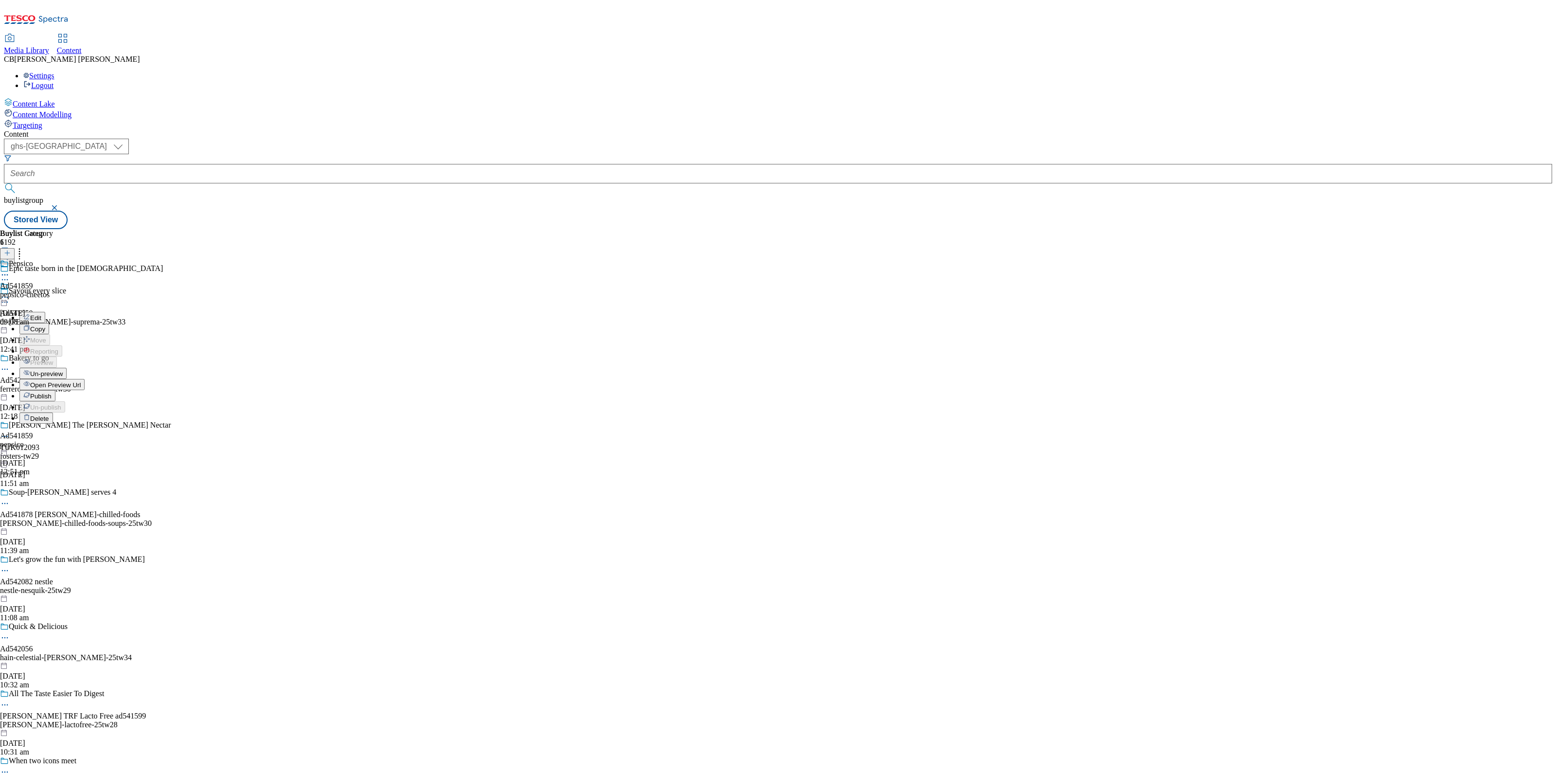
click at [52, 393] on span "Publish" at bounding box center [40, 396] width 21 height 7
